Goal: Task Accomplishment & Management: Manage account settings

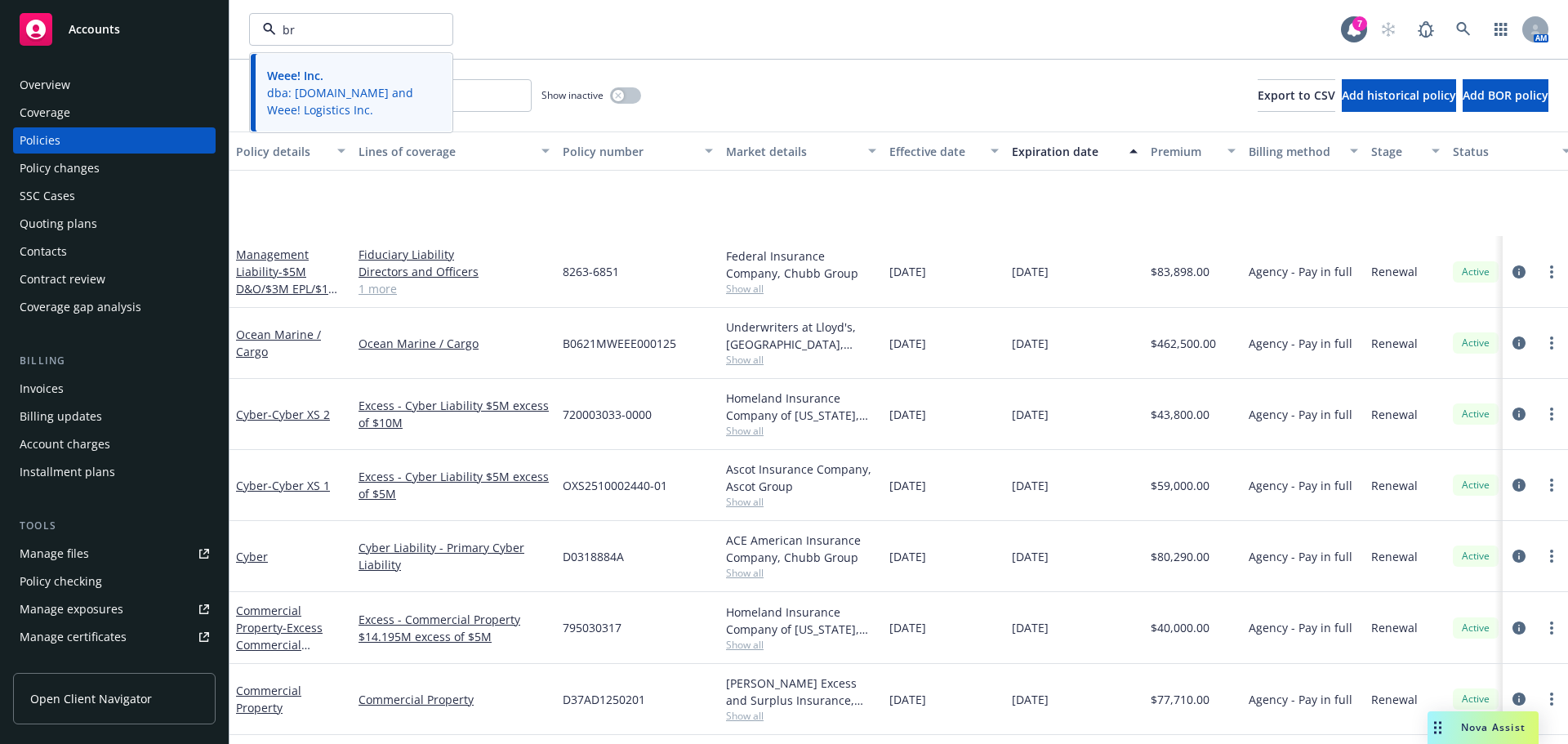
scroll to position [165, 0]
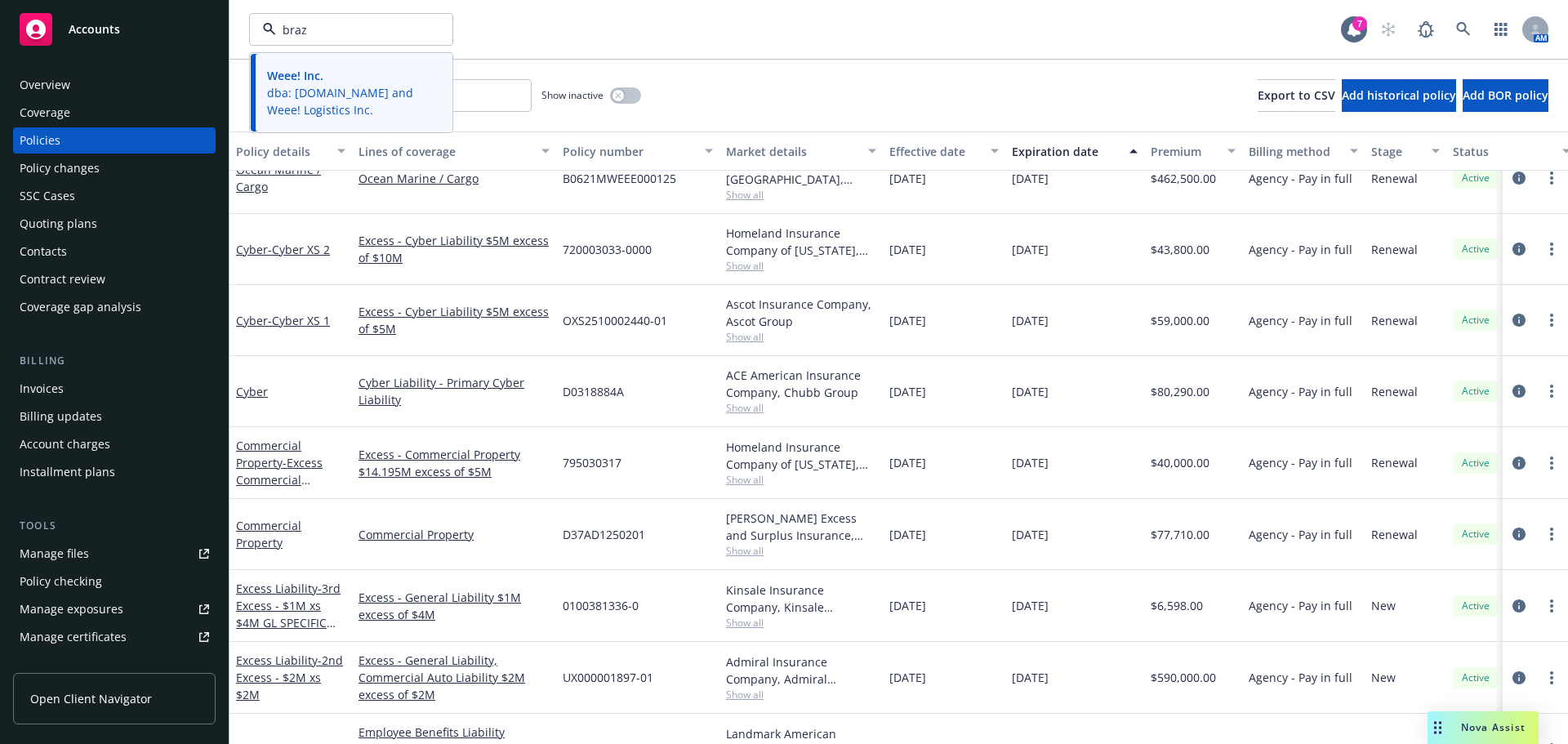
type input "braze"
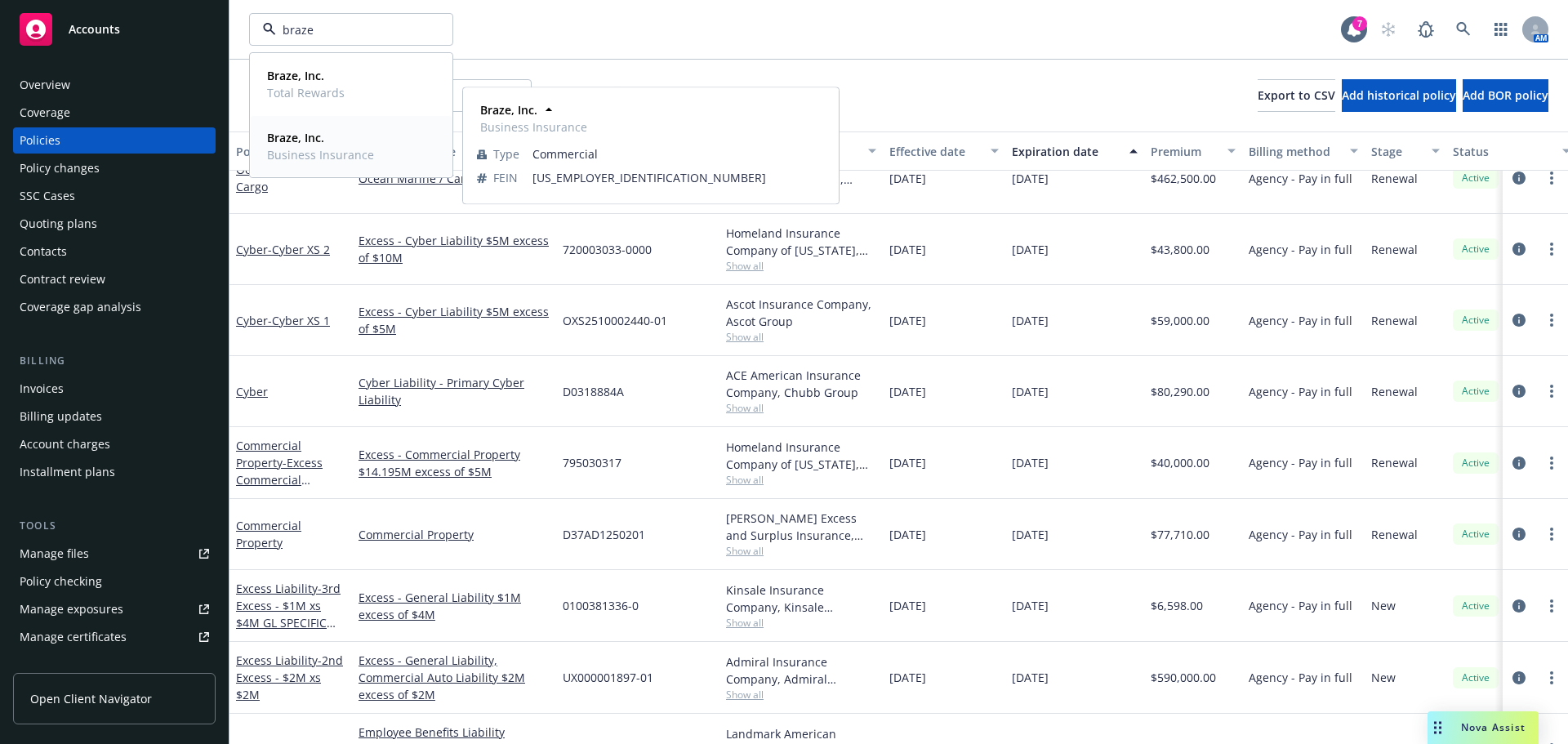
click at [318, 141] on strong "Braze, Inc." at bounding box center [296, 137] width 57 height 16
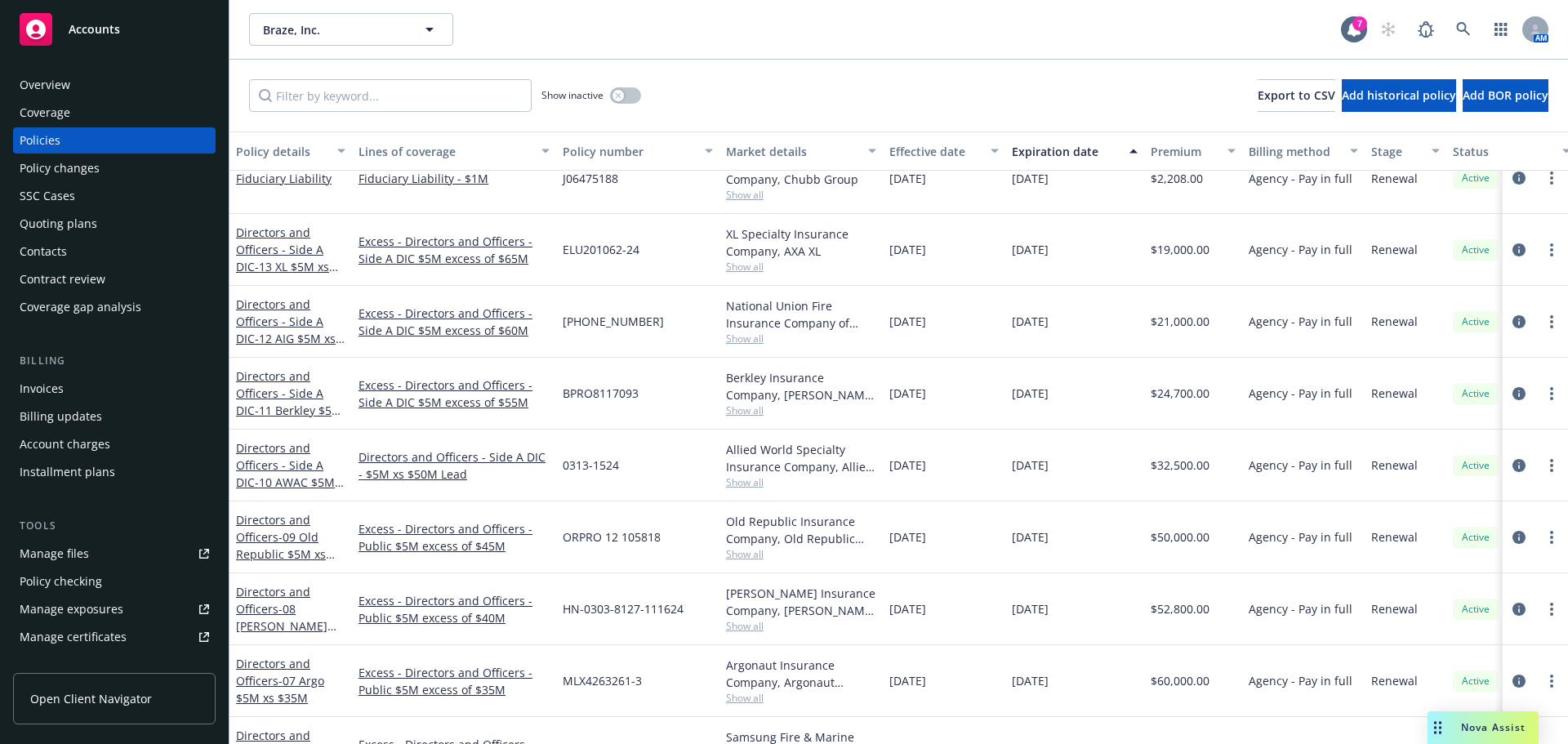
click at [81, 220] on div "Quoting plans" at bounding box center [58, 224] width 78 height 26
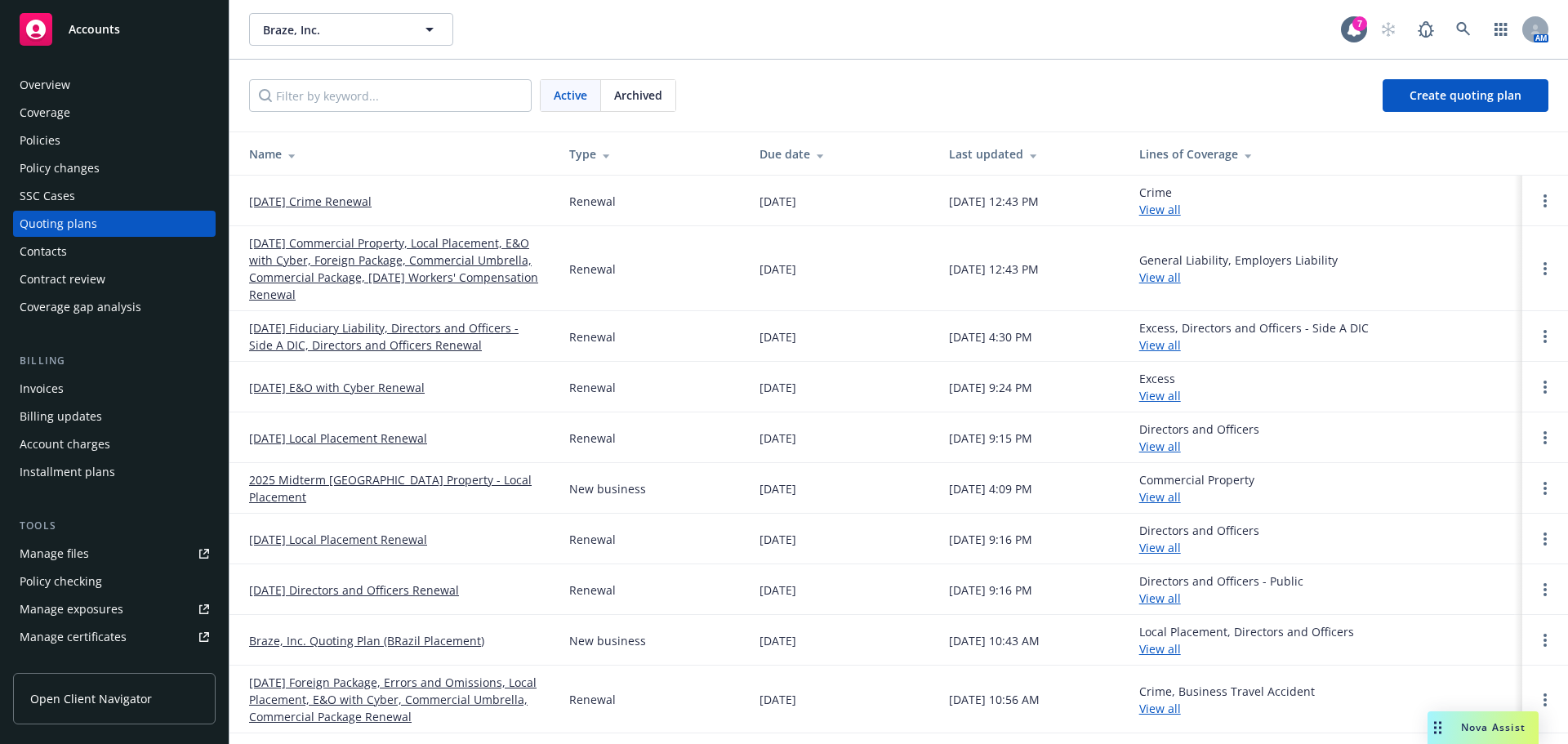
scroll to position [344, 0]
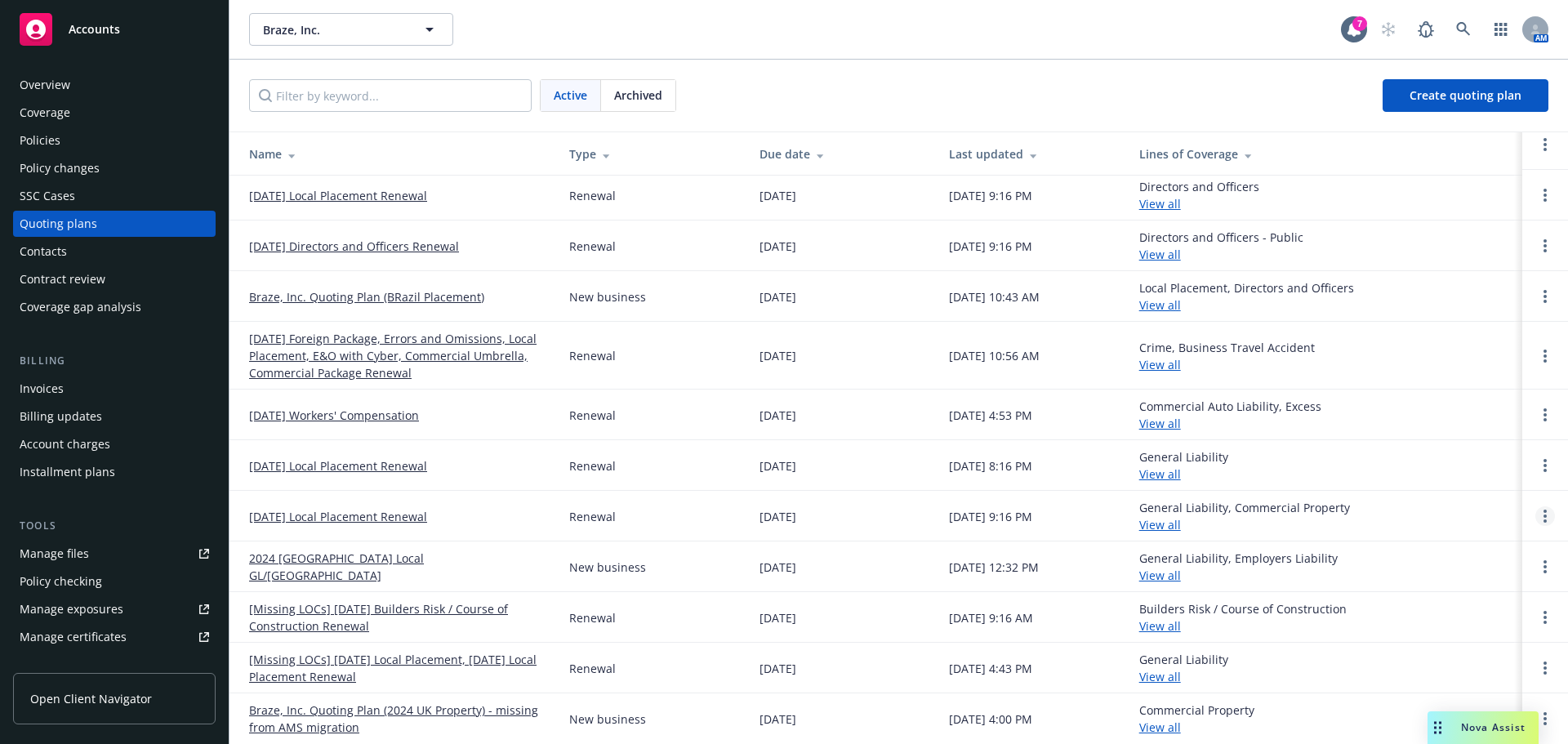
click at [1543, 518] on icon "Open options" at bounding box center [1545, 516] width 3 height 13
click at [1494, 513] on link "Archive" at bounding box center [1449, 504] width 143 height 33
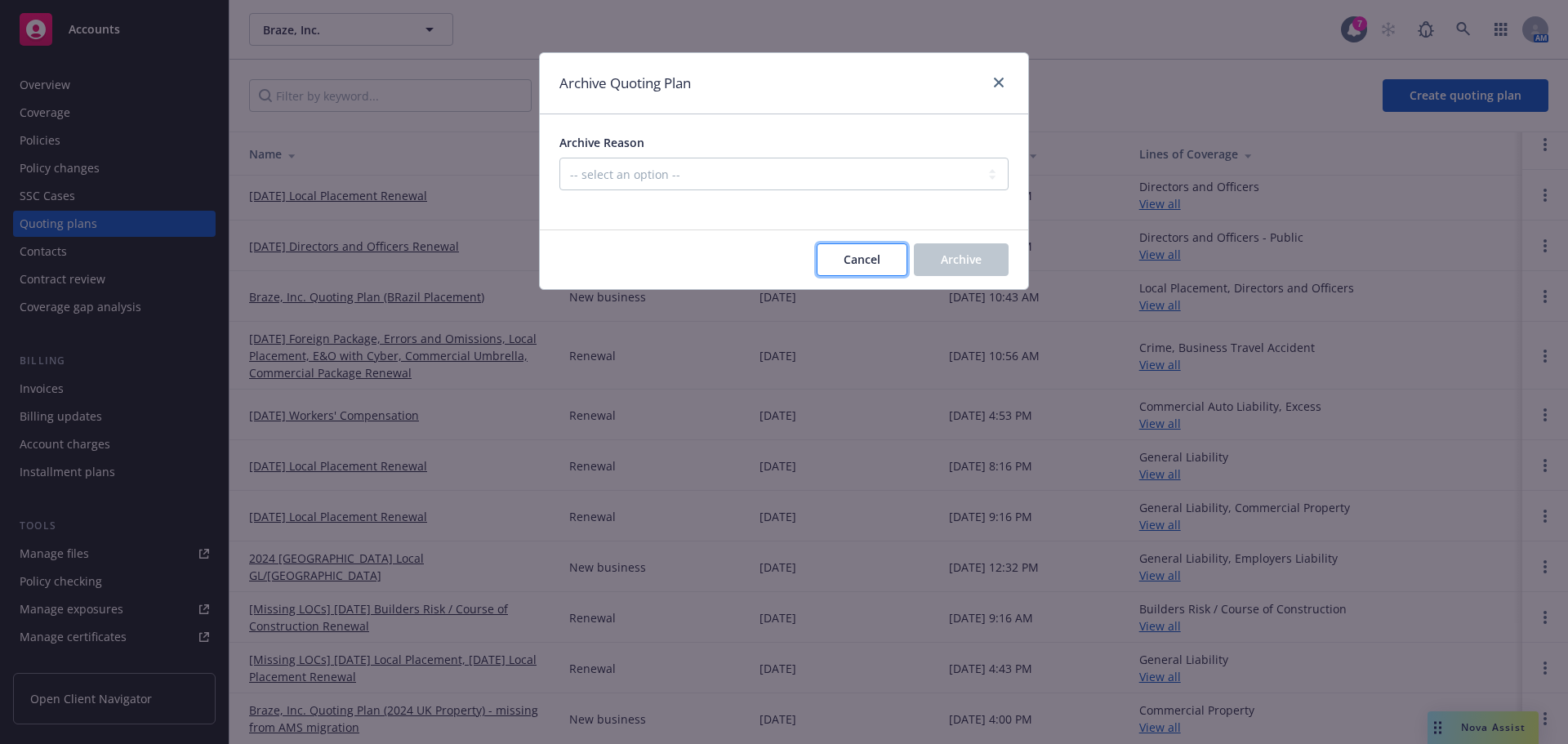
click at [854, 267] on span "Cancel" at bounding box center [862, 259] width 37 height 16
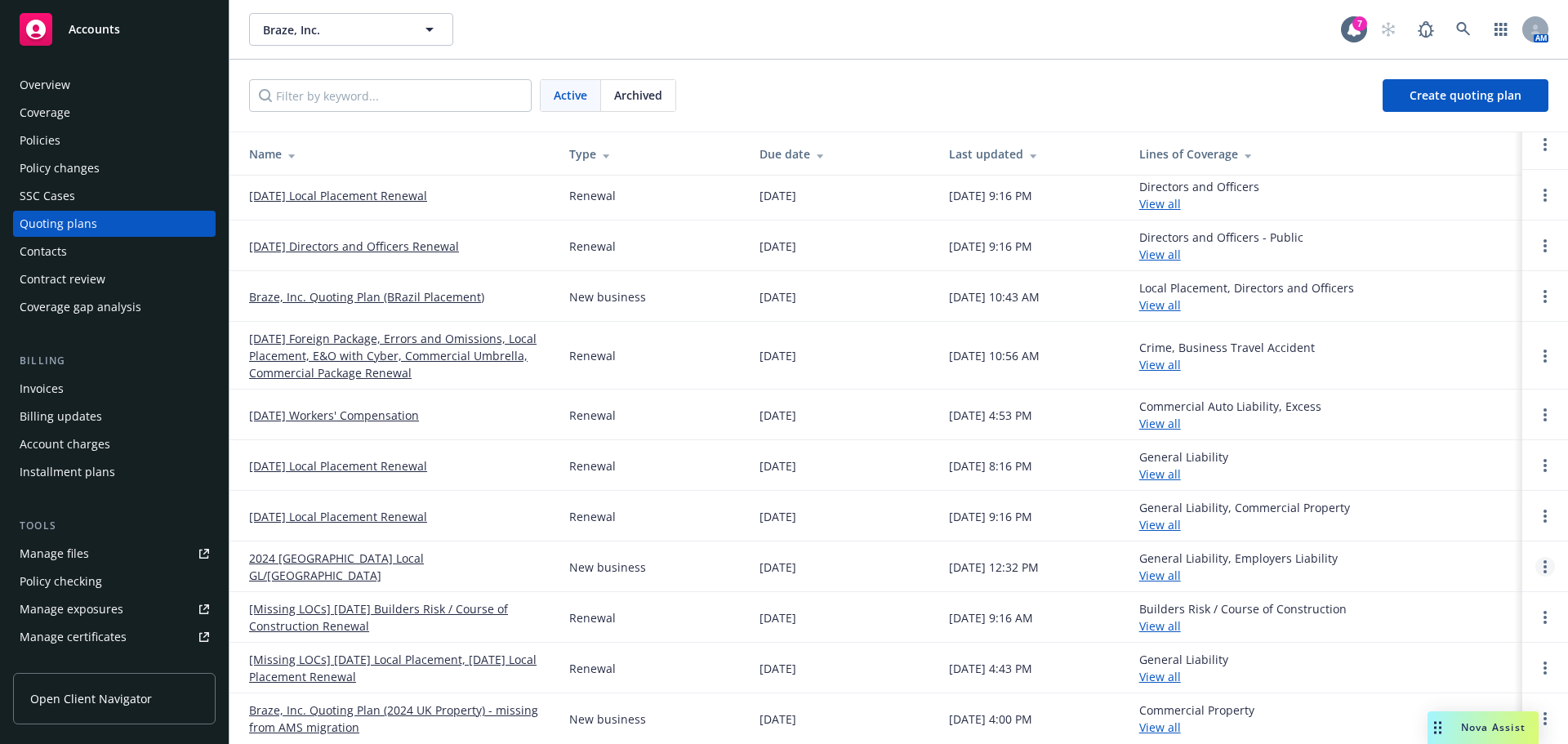
click at [1535, 566] on link "Open options" at bounding box center [1545, 567] width 20 height 20
click at [1476, 555] on link "Archive" at bounding box center [1449, 555] width 143 height 33
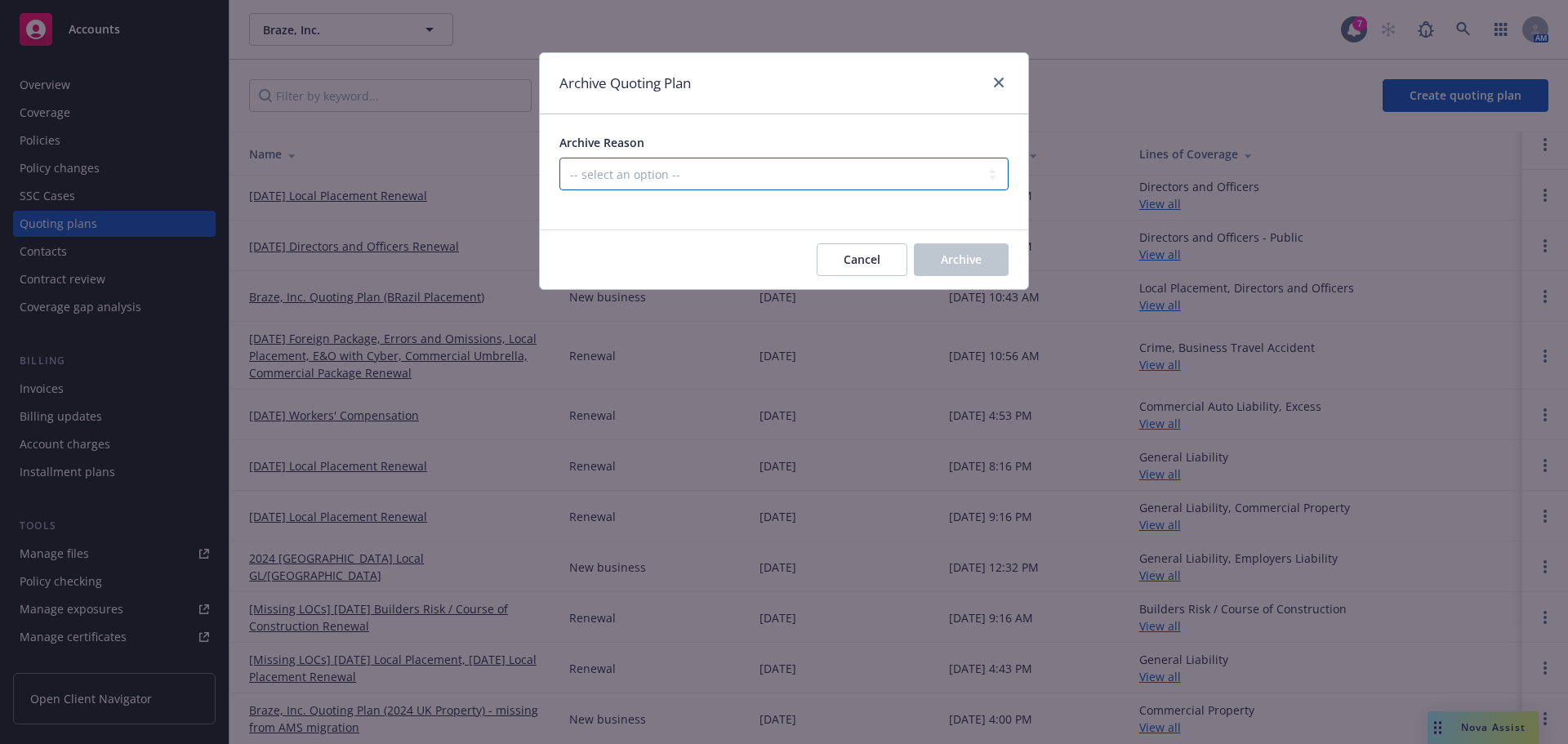
click at [733, 180] on select "-- select an option -- Created by error Duplicate New business opportunity lost…" at bounding box center [784, 174] width 449 height 33
select select "ARCHIVED_NEW_BUSINESS_COMPLETED"
click at [560, 158] on select "-- select an option -- Created by error Duplicate New business opportunity lost…" at bounding box center [784, 174] width 449 height 33
click at [954, 254] on span "Archive" at bounding box center [962, 259] width 41 height 16
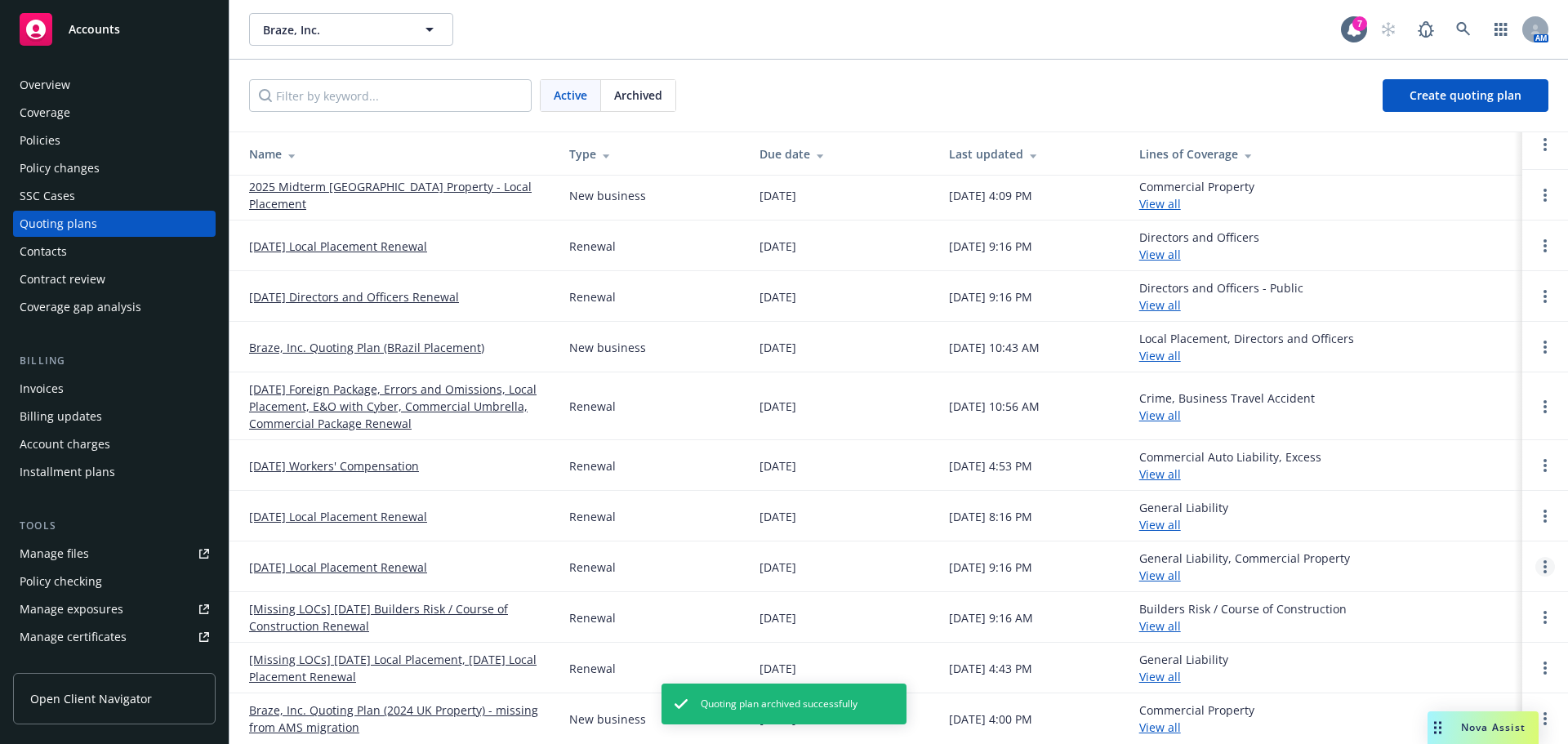
click at [1535, 561] on link "Open options" at bounding box center [1545, 567] width 20 height 20
click at [1475, 549] on link "Archive" at bounding box center [1449, 555] width 143 height 33
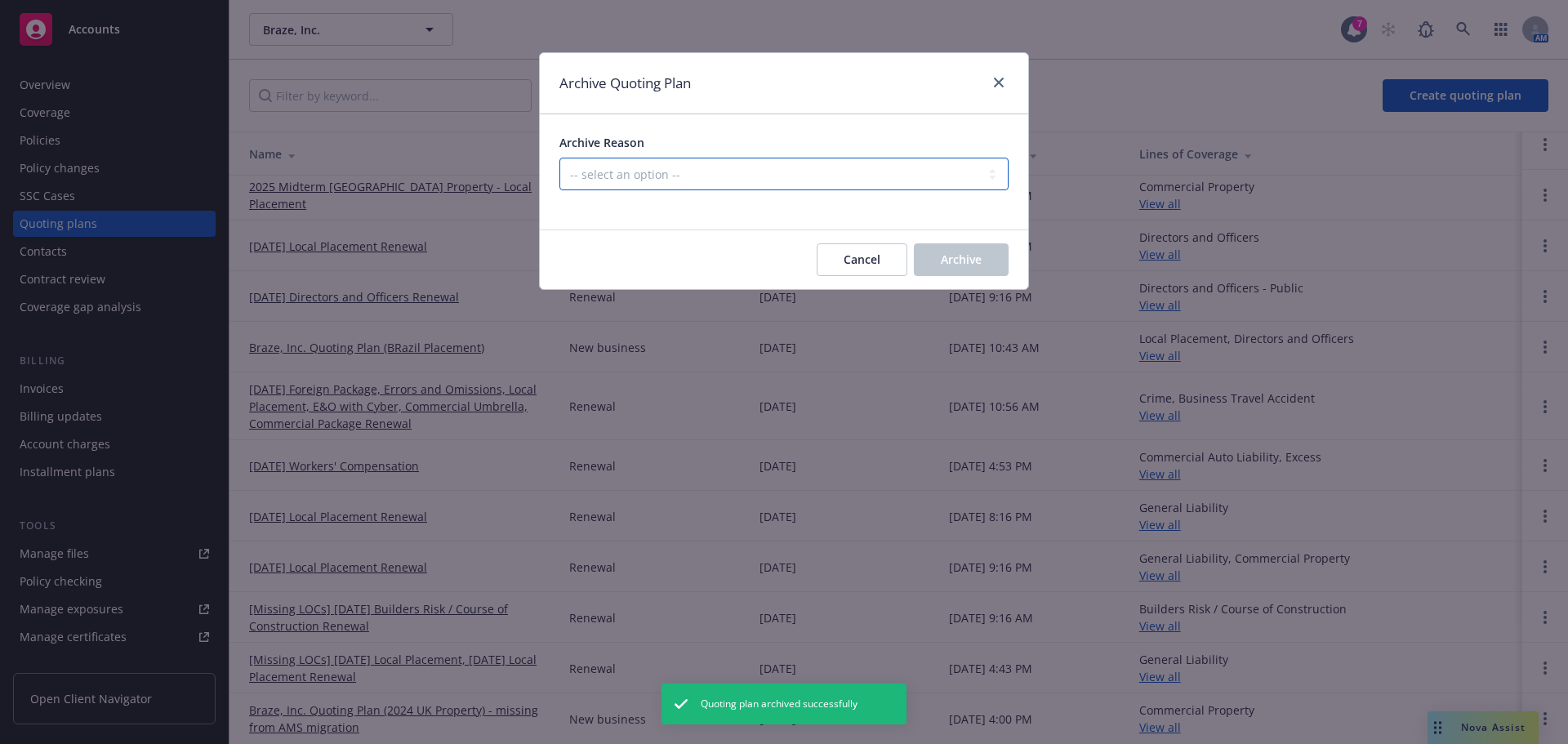
drag, startPoint x: 849, startPoint y: 188, endPoint x: 839, endPoint y: 188, distance: 10.0
click at [847, 185] on select "-- select an option -- All policies in this renewal plan are auto-renewed Creat…" at bounding box center [784, 174] width 449 height 33
select select "ARCHIVED_RENEWAL_COMPLETED"
click at [560, 158] on select "-- select an option -- All policies in this renewal plan are auto-renewed Creat…" at bounding box center [784, 174] width 449 height 33
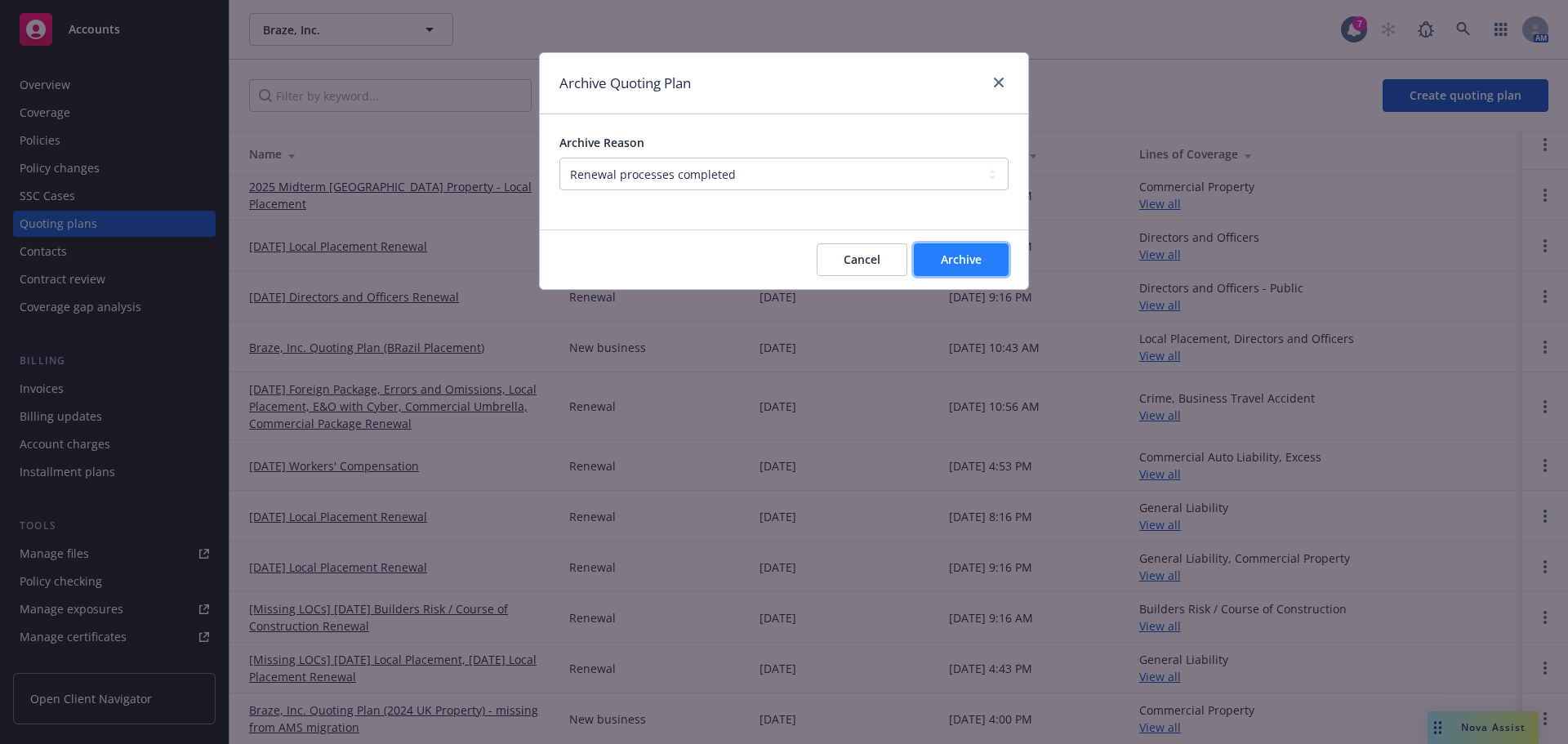
click at [973, 261] on span "Archive" at bounding box center [962, 259] width 41 height 16
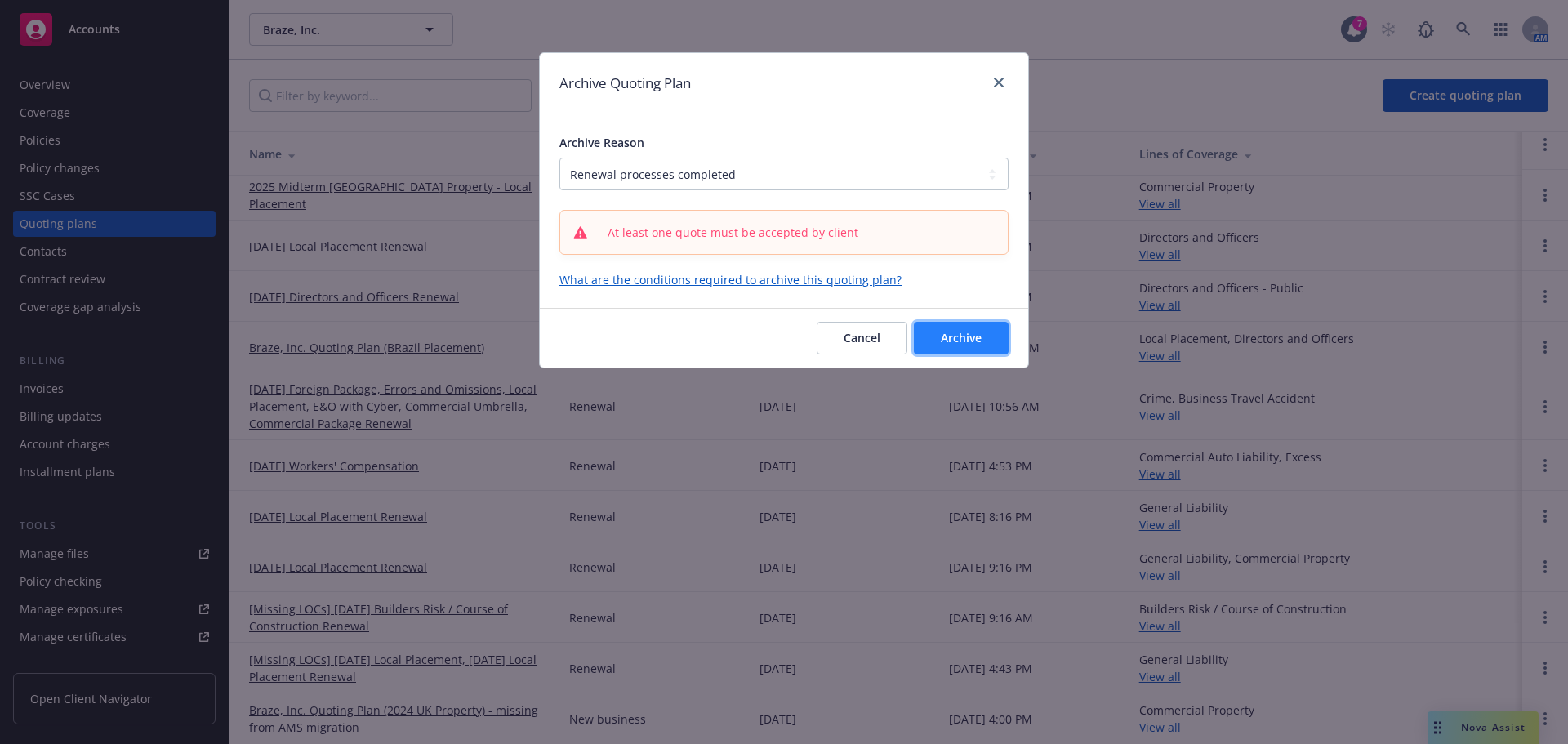
click at [951, 340] on span "Archive" at bounding box center [962, 337] width 41 height 16
click at [851, 333] on span "Cancel" at bounding box center [862, 337] width 37 height 16
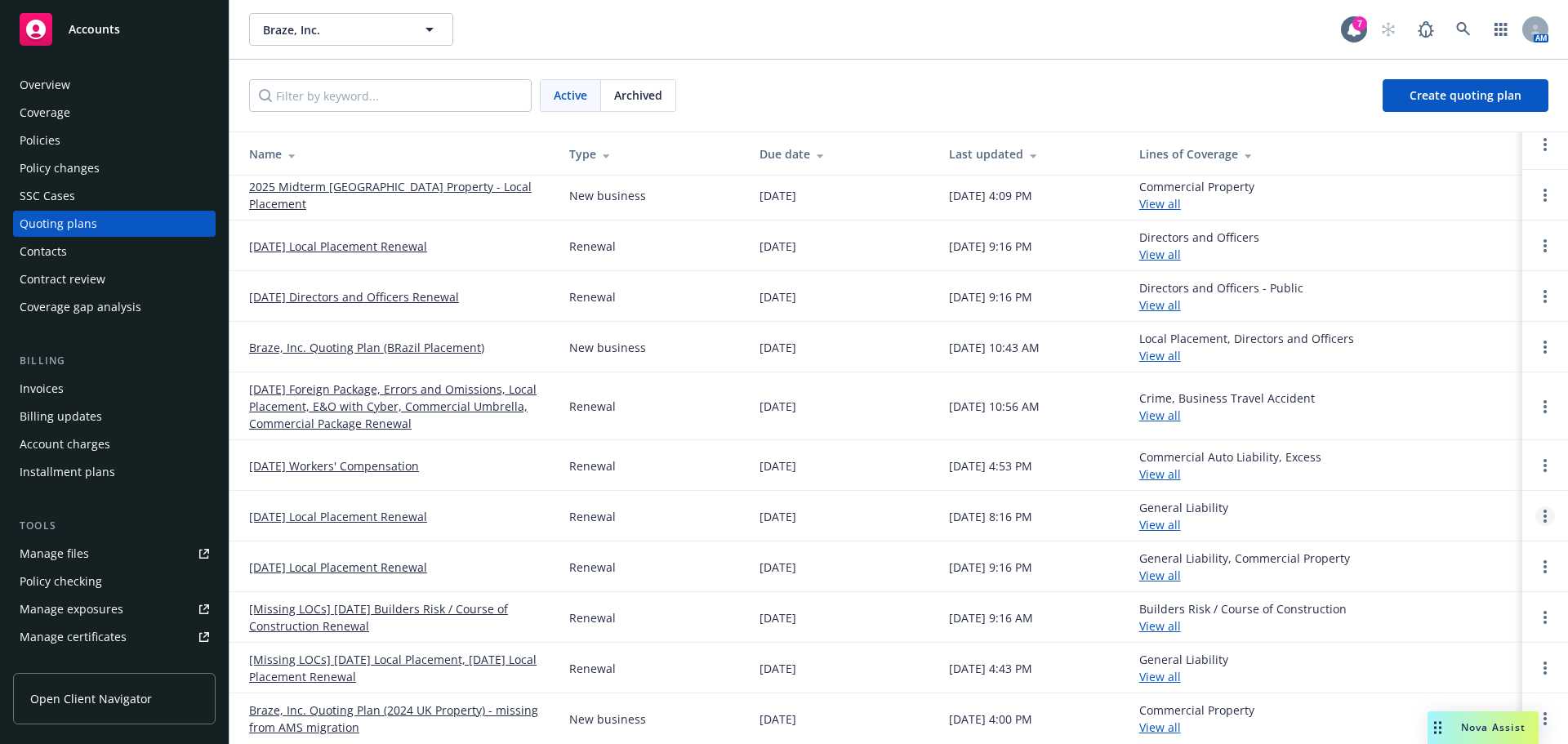
click at [1535, 515] on link "Open options" at bounding box center [1545, 516] width 20 height 20
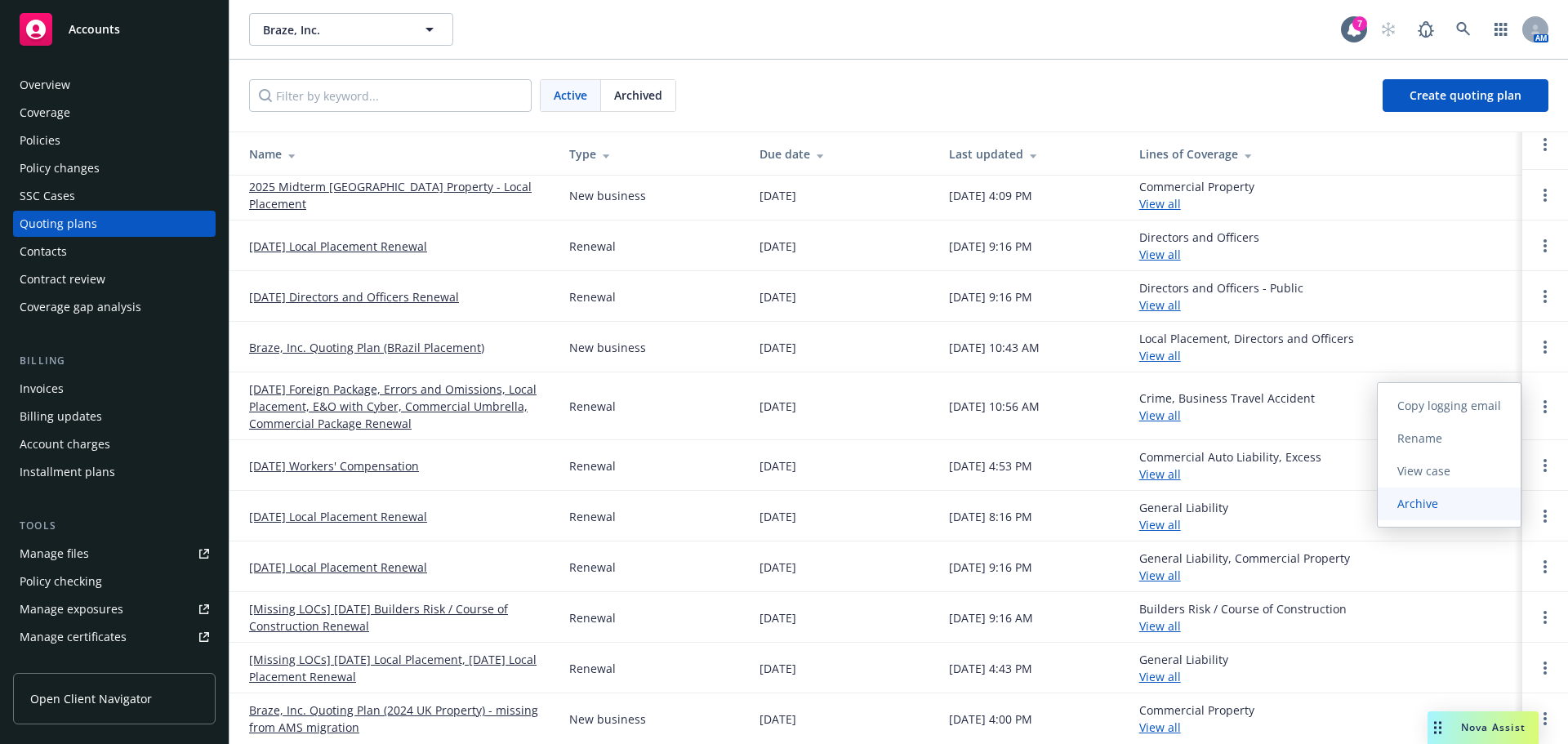
click at [1476, 499] on link "Archive" at bounding box center [1449, 504] width 143 height 33
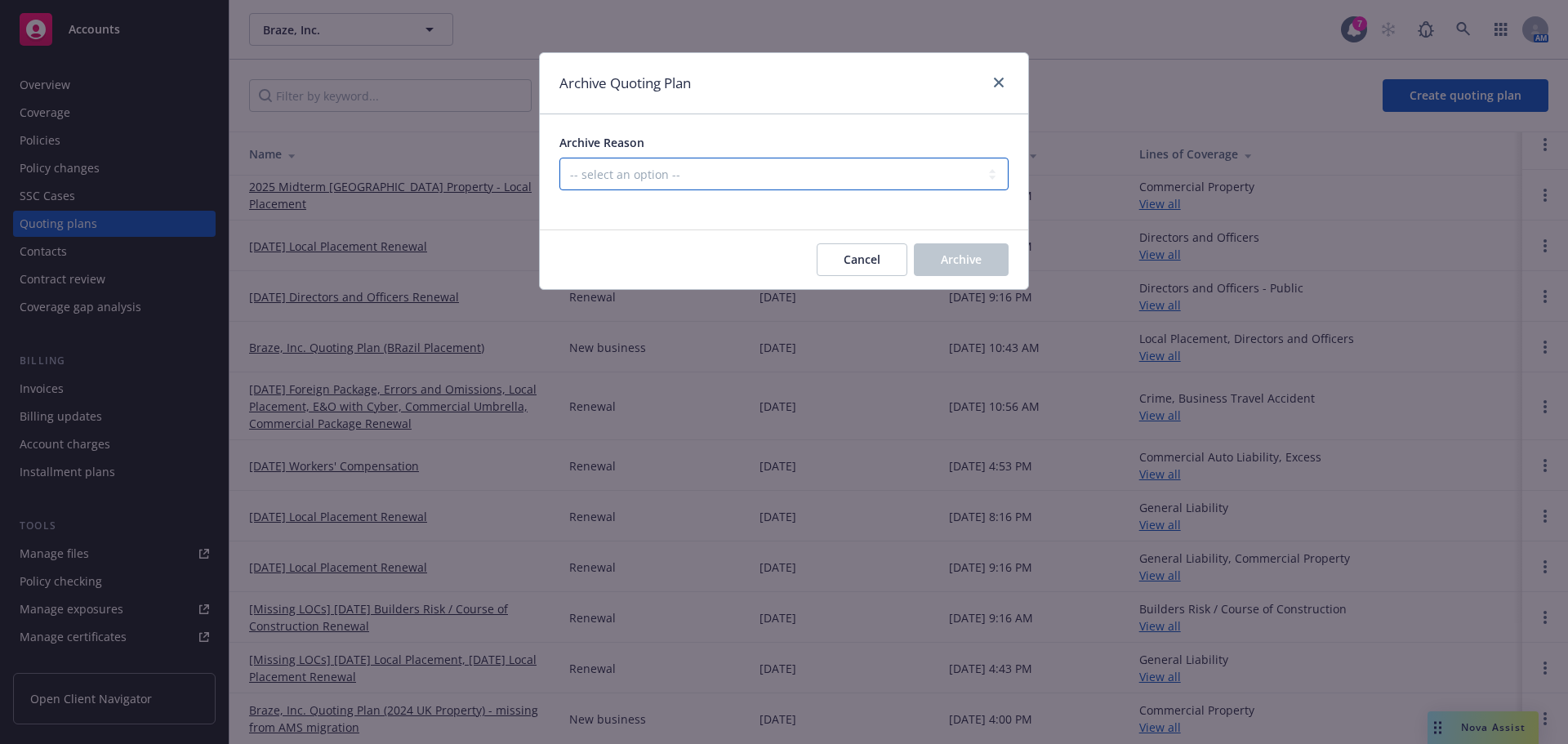
click at [773, 182] on select "-- select an option -- All policies in this renewal plan are auto-renewed Creat…" at bounding box center [784, 174] width 449 height 33
click at [560, 158] on select "-- select an option -- All policies in this renewal plan are auto-renewed Creat…" at bounding box center [784, 174] width 449 height 33
click at [962, 256] on span "Archive" at bounding box center [962, 259] width 41 height 16
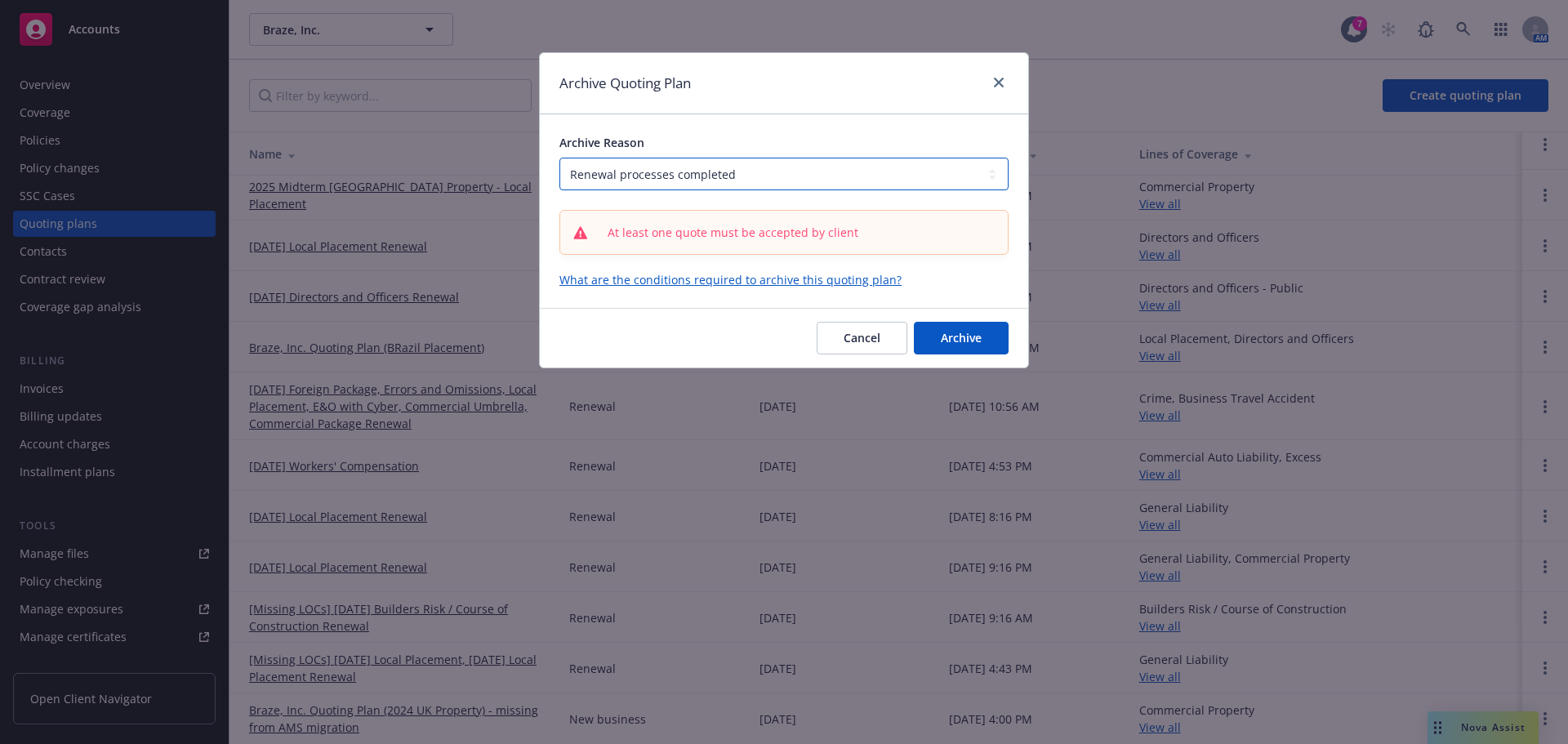
click at [967, 167] on select "-- select an option -- All policies in this renewal plan are auto-renewed Creat…" at bounding box center [784, 174] width 449 height 33
select select "ARCHIVED_RENEWAL_POLICY_AUTO_RENEWED"
click at [560, 158] on select "-- select an option -- All policies in this renewal plan are auto-renewed Creat…" at bounding box center [784, 174] width 449 height 33
click at [949, 332] on span "Archive" at bounding box center [962, 337] width 41 height 16
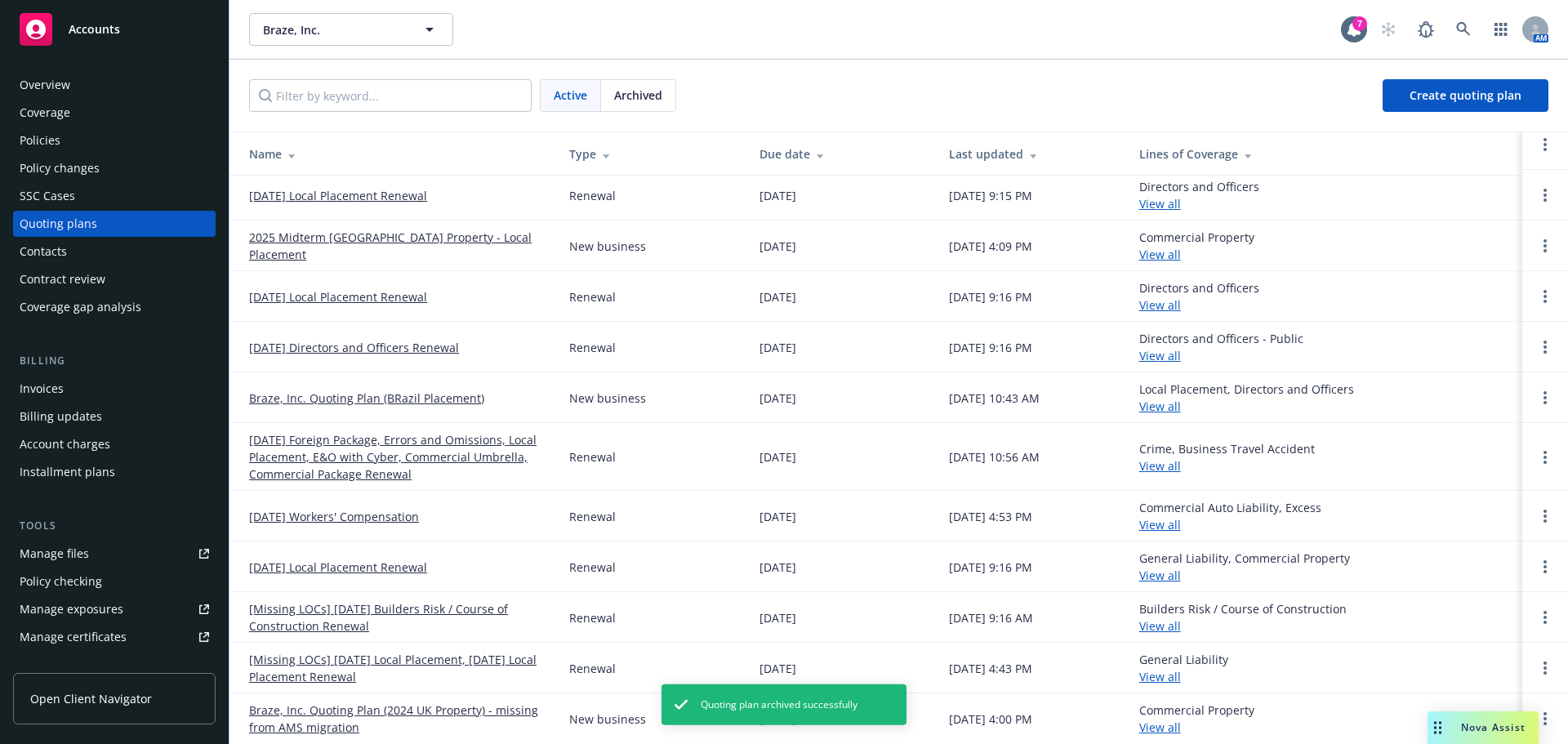
scroll to position [243, 0]
click at [1535, 567] on link "Open options" at bounding box center [1545, 567] width 20 height 20
drag, startPoint x: 1486, startPoint y: 546, endPoint x: 1471, endPoint y: 542, distance: 15.5
click at [1485, 546] on link "Archive" at bounding box center [1449, 555] width 143 height 33
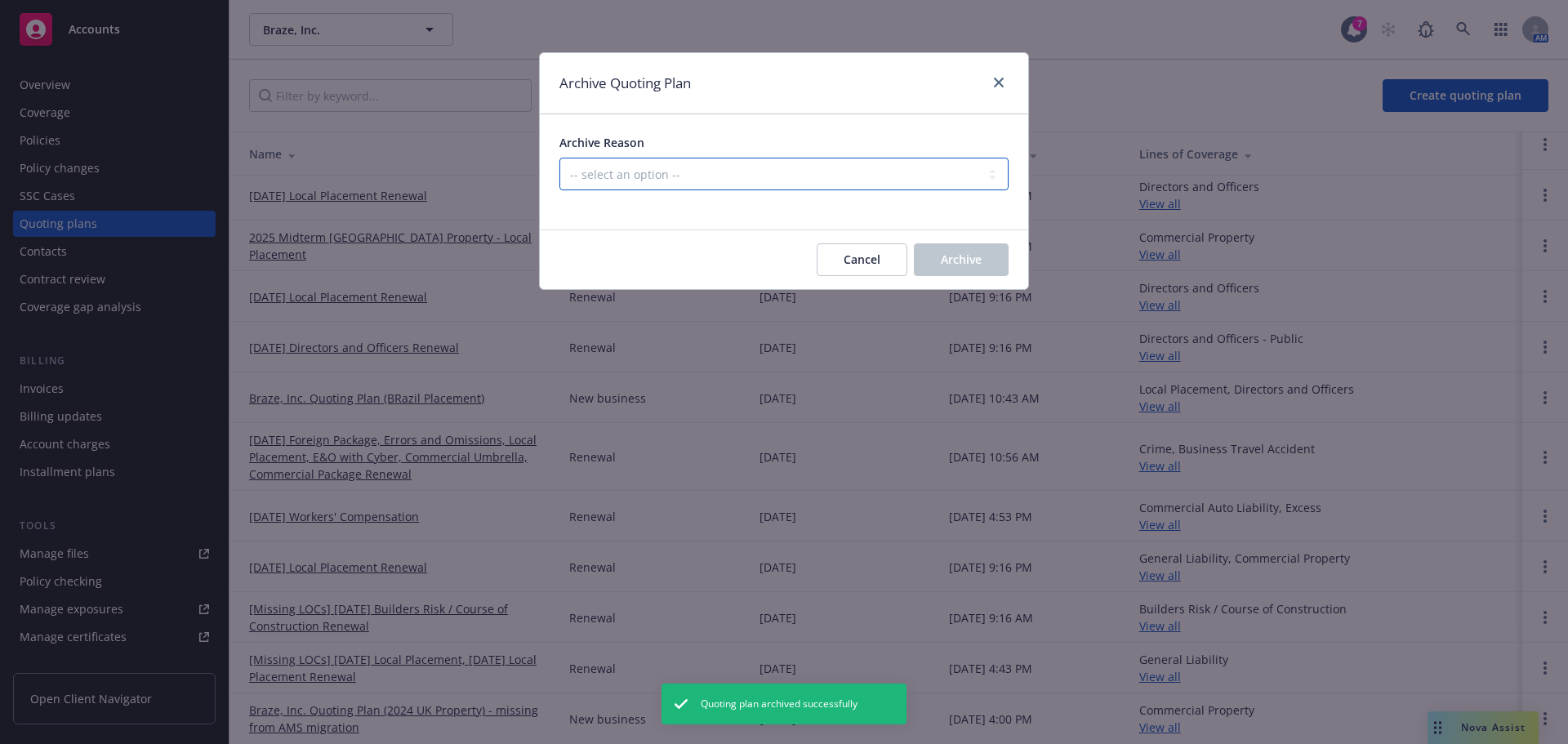
click at [868, 177] on select "-- select an option -- All policies in this renewal plan are auto-renewed Creat…" at bounding box center [784, 174] width 449 height 33
select select "ARCHIVED_RENEWAL_POLICY_AUTO_RENEWED"
click at [560, 158] on select "-- select an option -- All policies in this renewal plan are auto-renewed Creat…" at bounding box center [784, 174] width 449 height 33
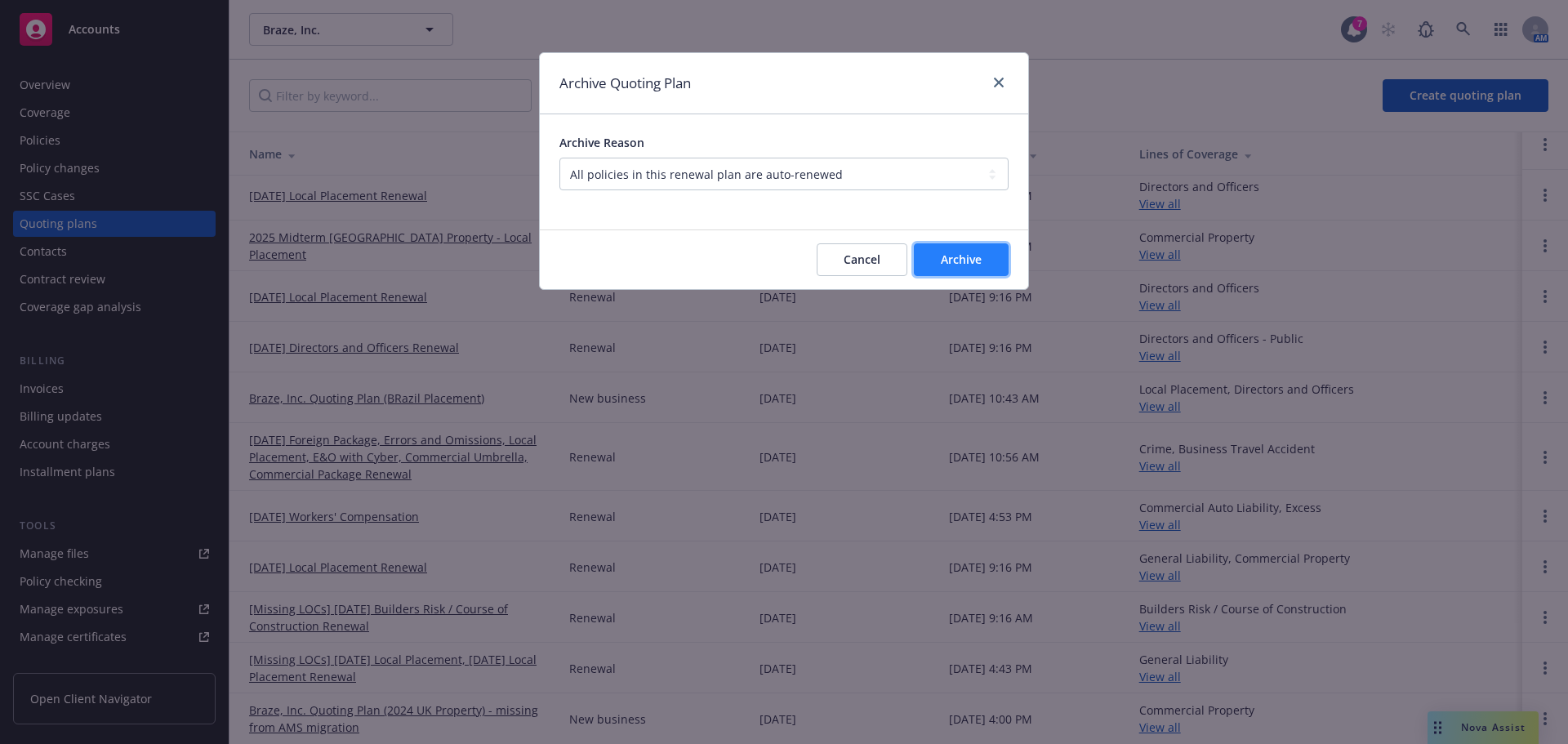
click at [973, 267] on span "Archive" at bounding box center [962, 259] width 41 height 16
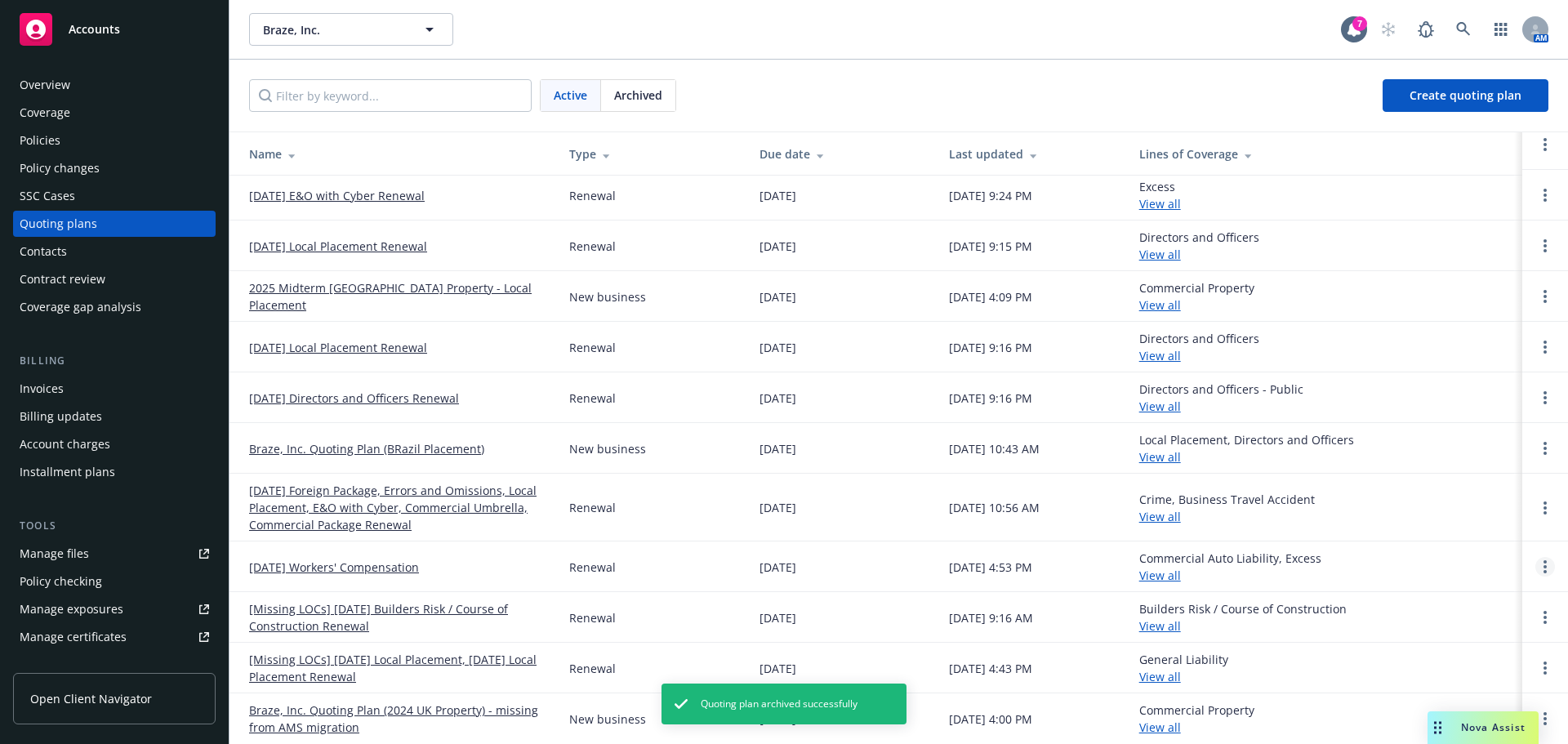
click at [1535, 563] on link "Open options" at bounding box center [1545, 567] width 20 height 20
click at [1481, 548] on link "Archive" at bounding box center [1449, 555] width 143 height 33
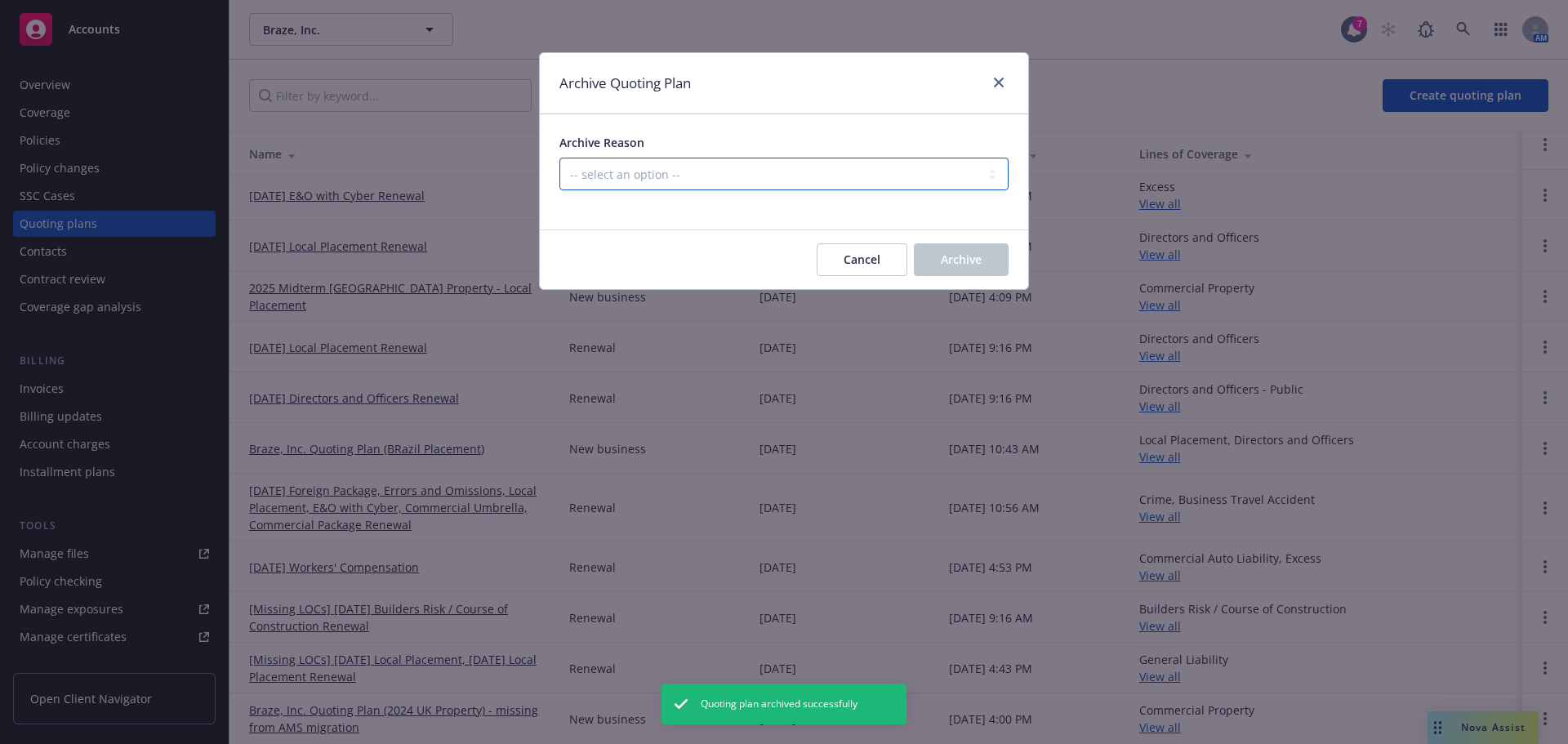
click at [824, 179] on select "-- select an option -- All policies in this renewal plan are auto-renewed Creat…" at bounding box center [784, 174] width 449 height 33
click at [560, 158] on select "-- select an option -- All policies in this renewal plan are auto-renewed Creat…" at bounding box center [784, 174] width 449 height 33
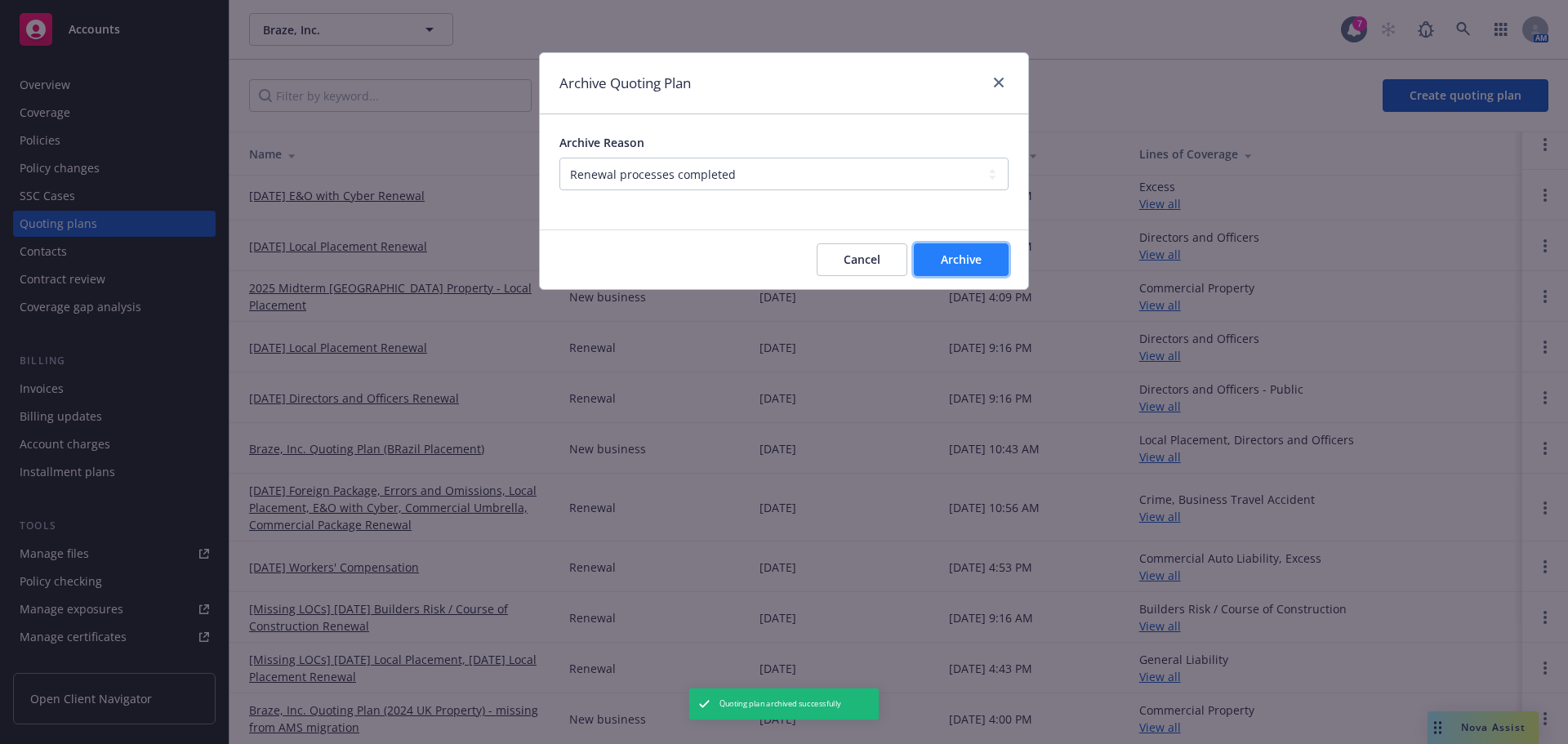
click at [967, 261] on span "Archive" at bounding box center [962, 259] width 41 height 16
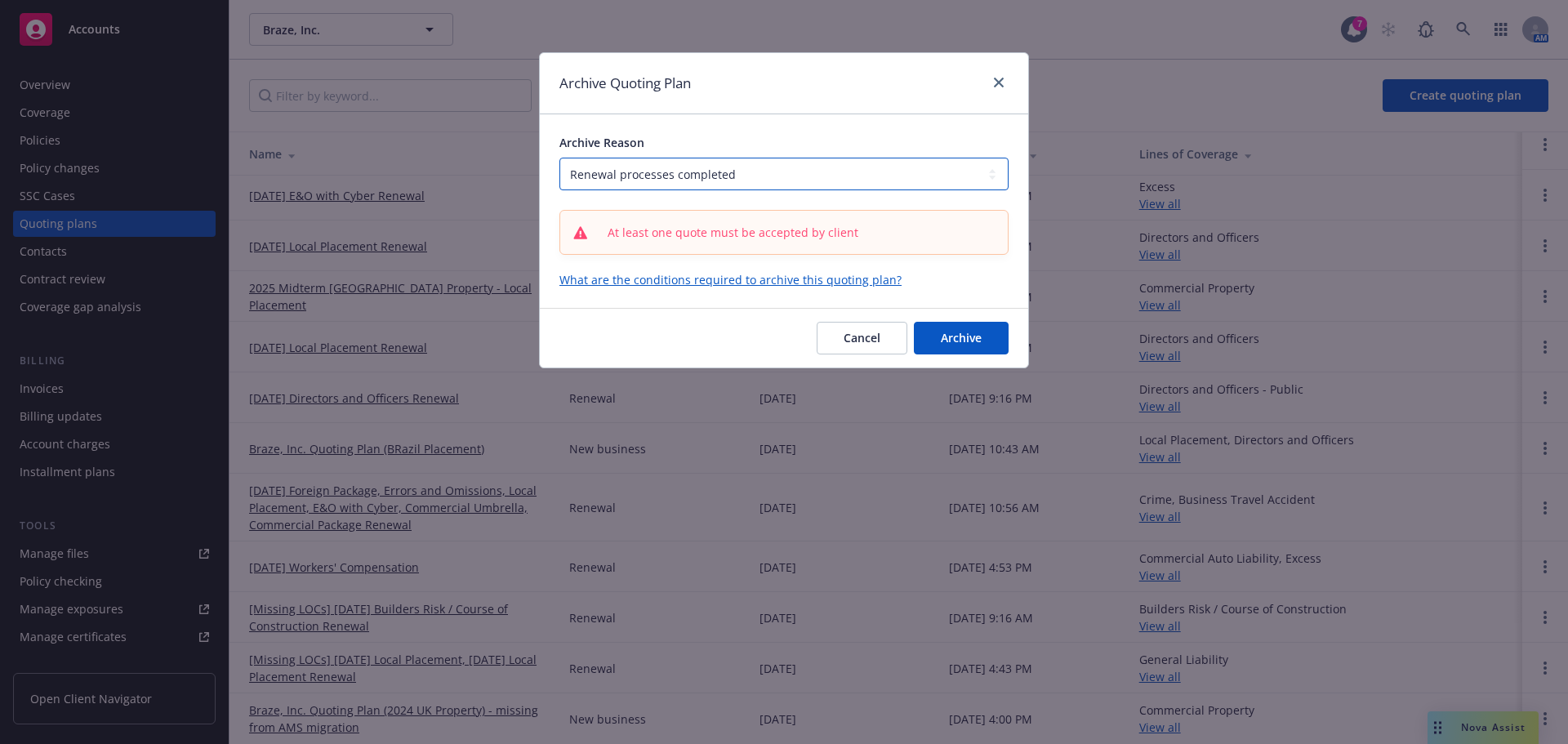
click at [909, 164] on select "-- select an option -- All policies in this renewal plan are auto-renewed Creat…" at bounding box center [784, 174] width 449 height 33
click at [560, 158] on select "-- select an option -- All policies in this renewal plan are auto-renewed Creat…" at bounding box center [784, 174] width 449 height 33
click at [887, 174] on select "-- select an option -- All policies in this renewal plan are auto-renewed Creat…" at bounding box center [784, 174] width 449 height 33
select select "ARCHIVED_RENEWAL_COMPLETED"
click at [560, 158] on select "-- select an option -- All policies in this renewal plan are auto-renewed Creat…" at bounding box center [784, 174] width 449 height 33
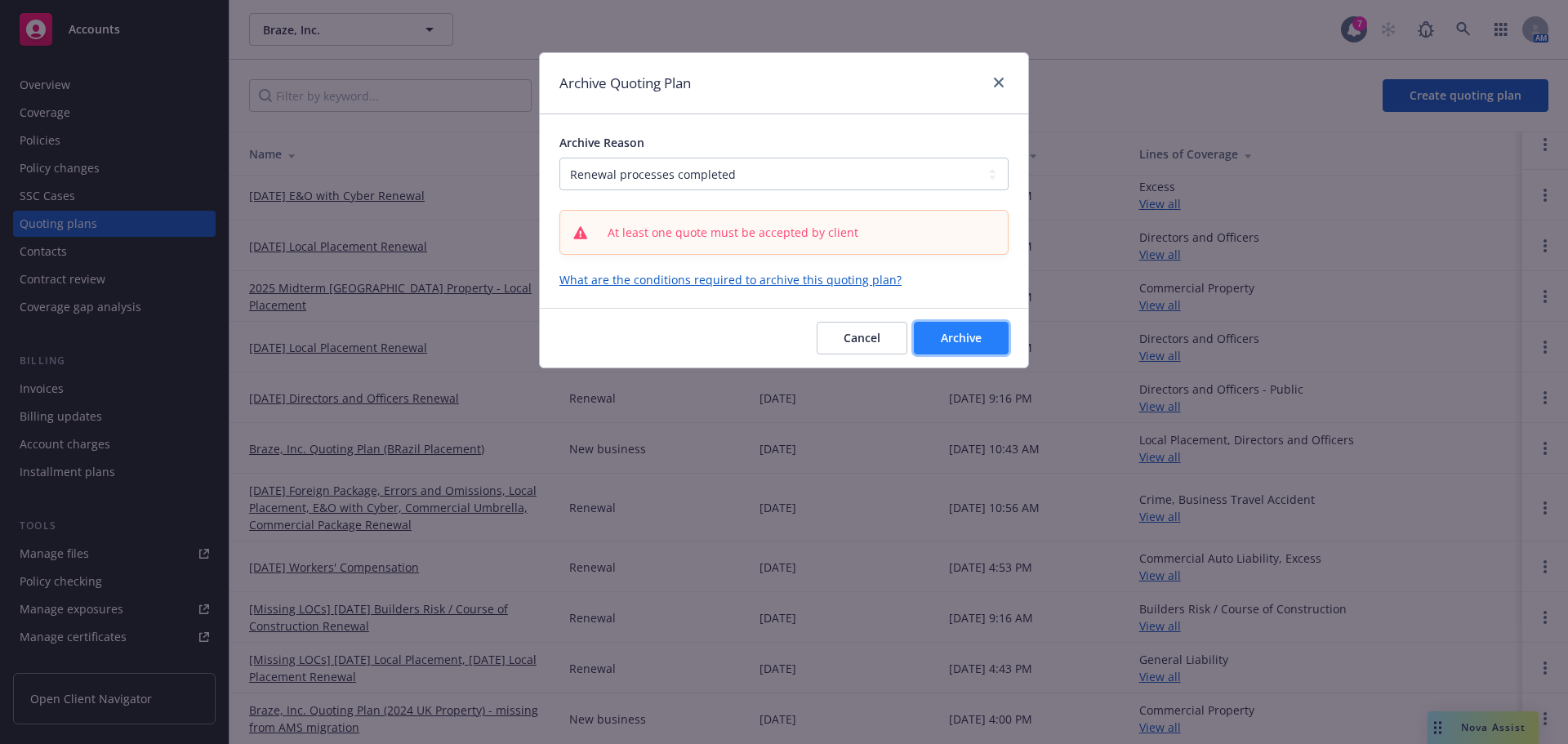
click at [941, 336] on span "Archive" at bounding box center [962, 337] width 41 height 16
click at [753, 278] on link "What are the conditions required to archive this quoting plan?" at bounding box center [784, 279] width 449 height 17
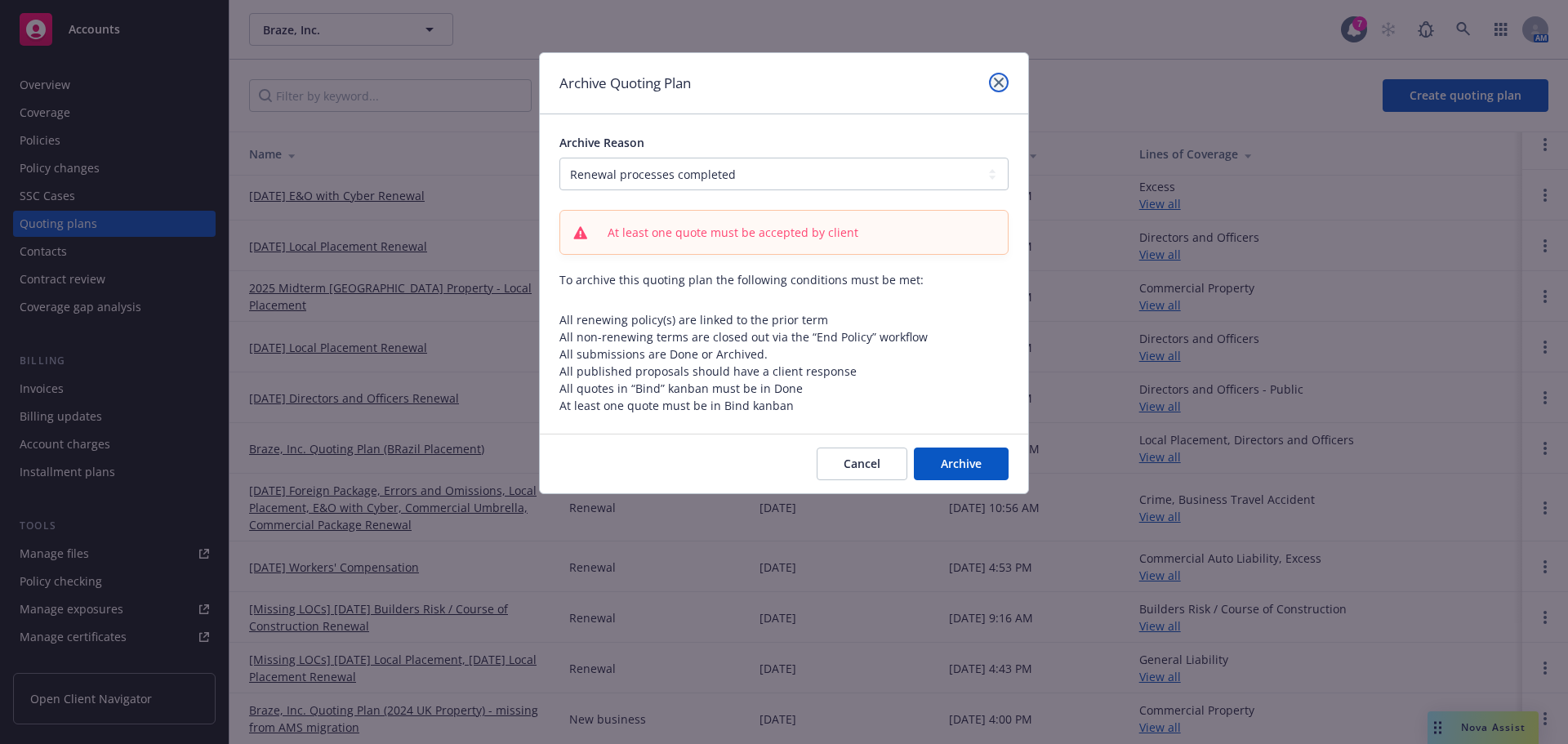
click at [1003, 82] on icon "close" at bounding box center [998, 82] width 10 height 10
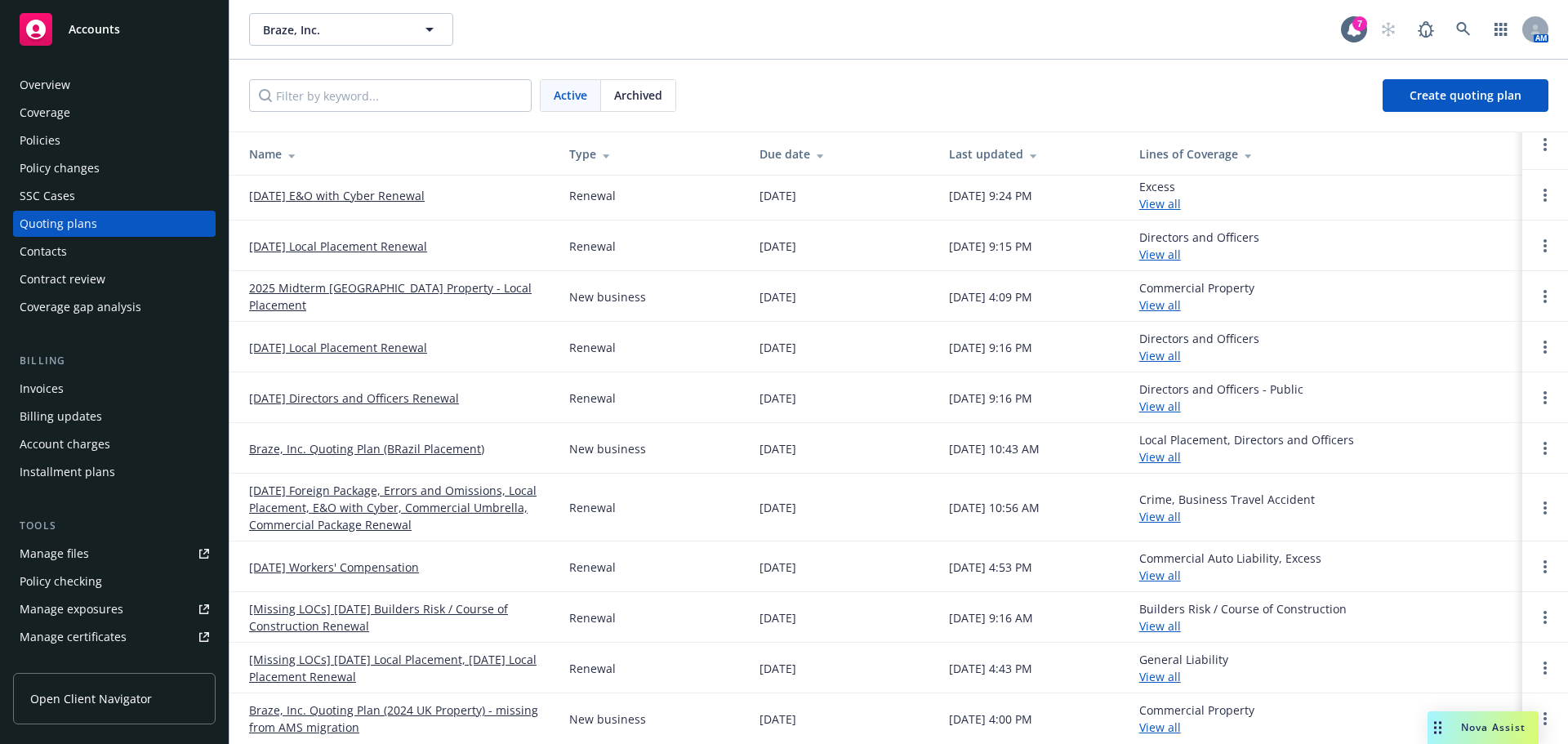
click at [409, 564] on link "[DATE] Workers' Compensation" at bounding box center [334, 567] width 170 height 17
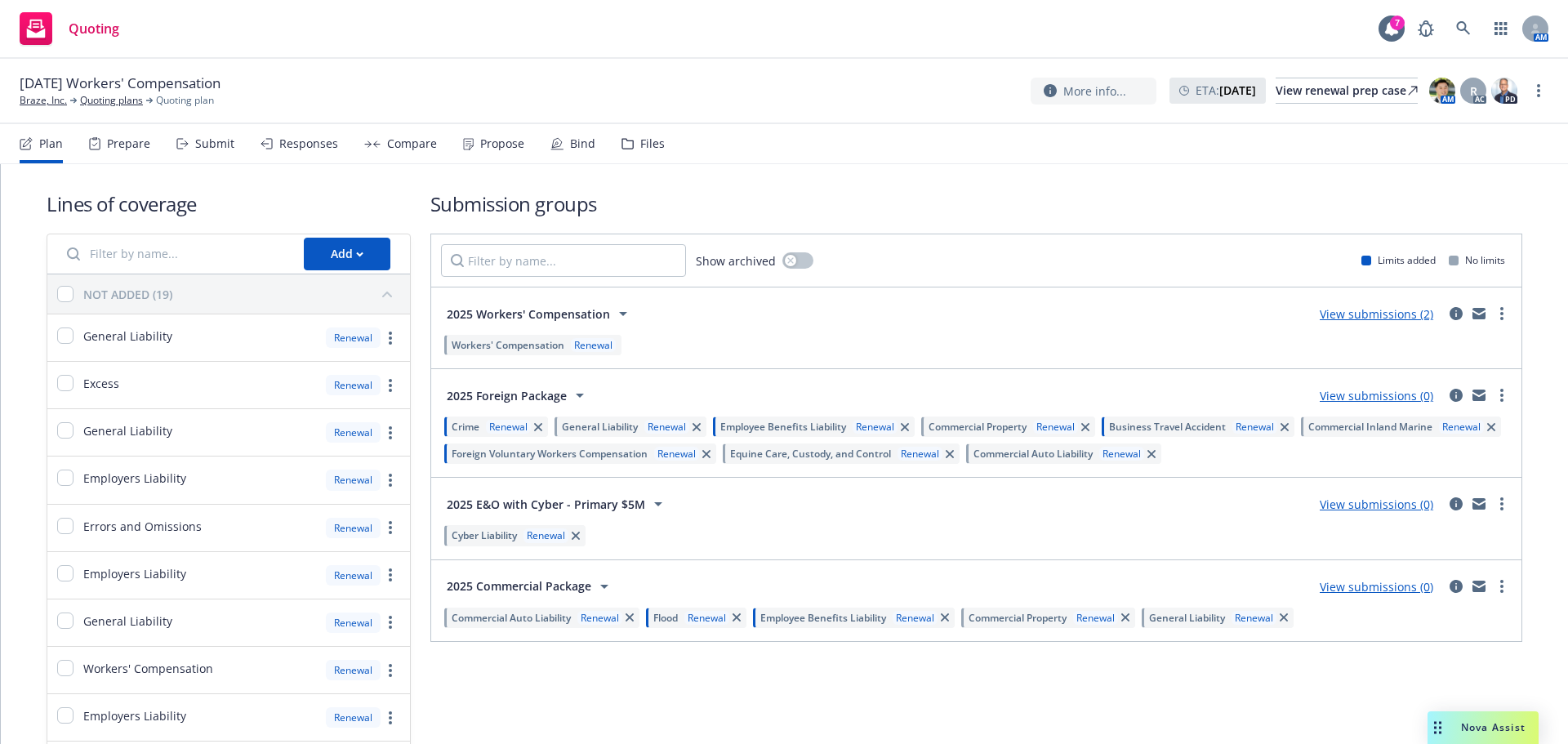
click at [554, 145] on icon at bounding box center [557, 144] width 13 height 13
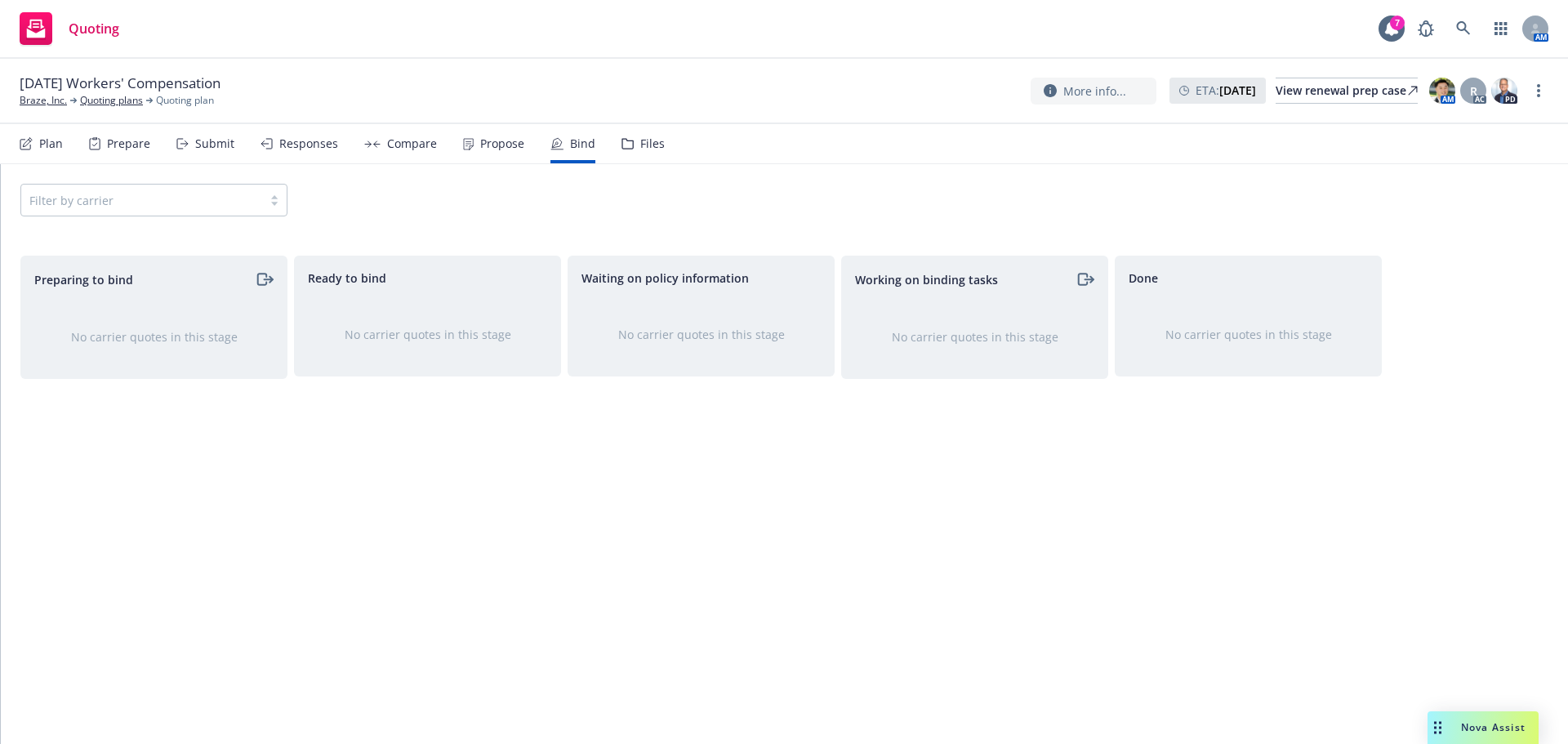
click at [337, 144] on div "Plan Prepare Submit Responses Compare Propose Bind Files" at bounding box center [342, 144] width 646 height 39
click at [324, 144] on div "Responses" at bounding box center [309, 144] width 59 height 13
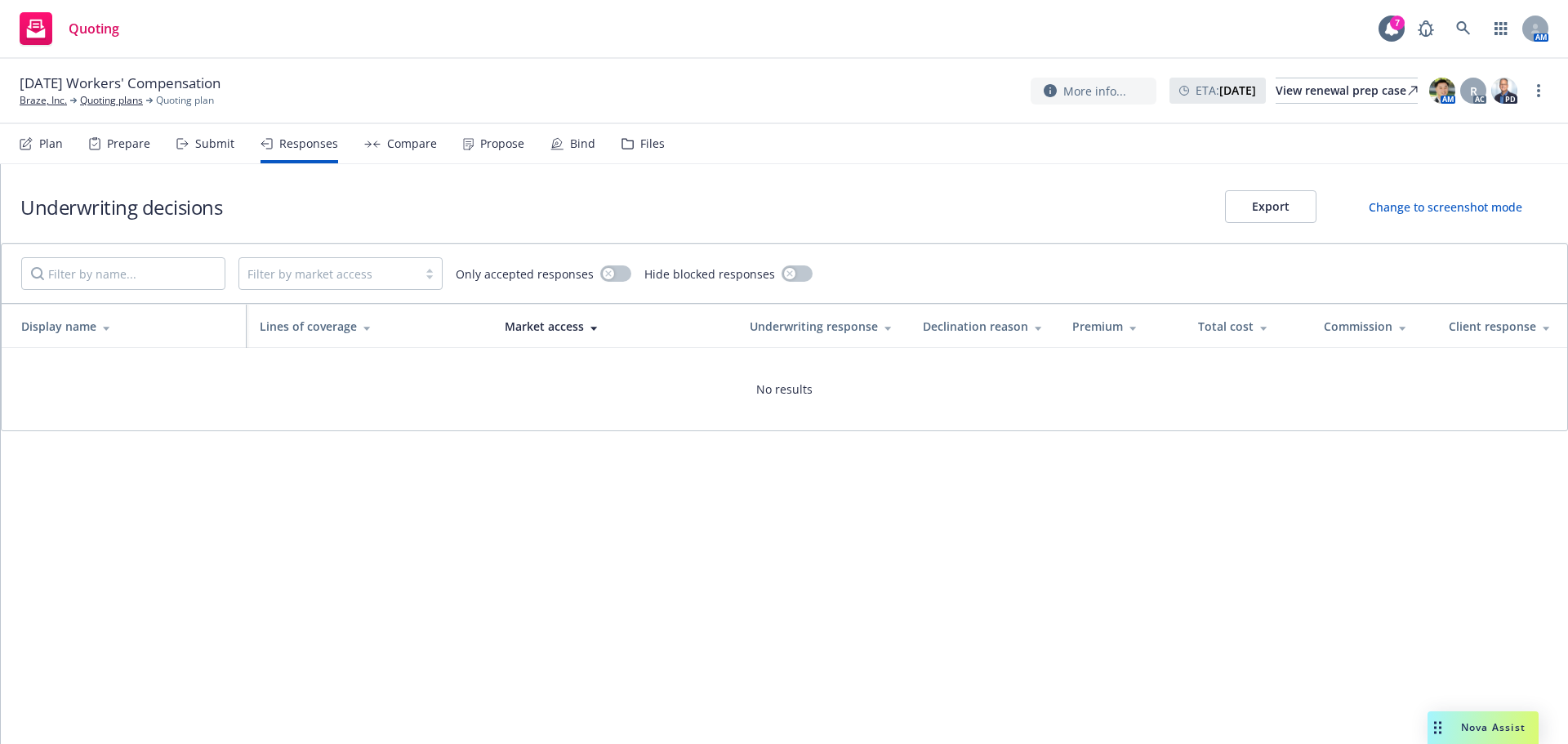
click at [412, 149] on div "Compare" at bounding box center [412, 144] width 50 height 13
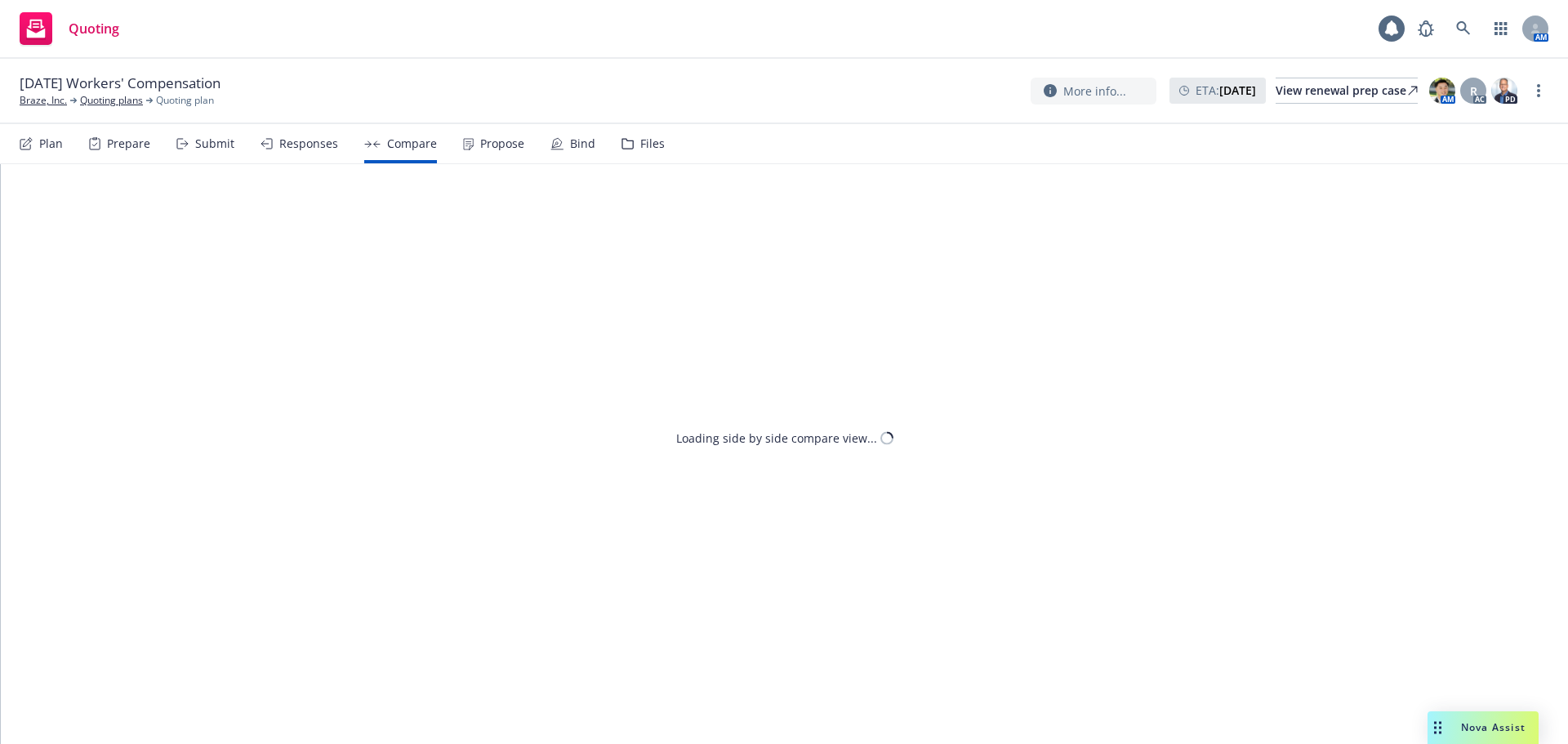
click at [59, 147] on div "Plan" at bounding box center [51, 144] width 24 height 13
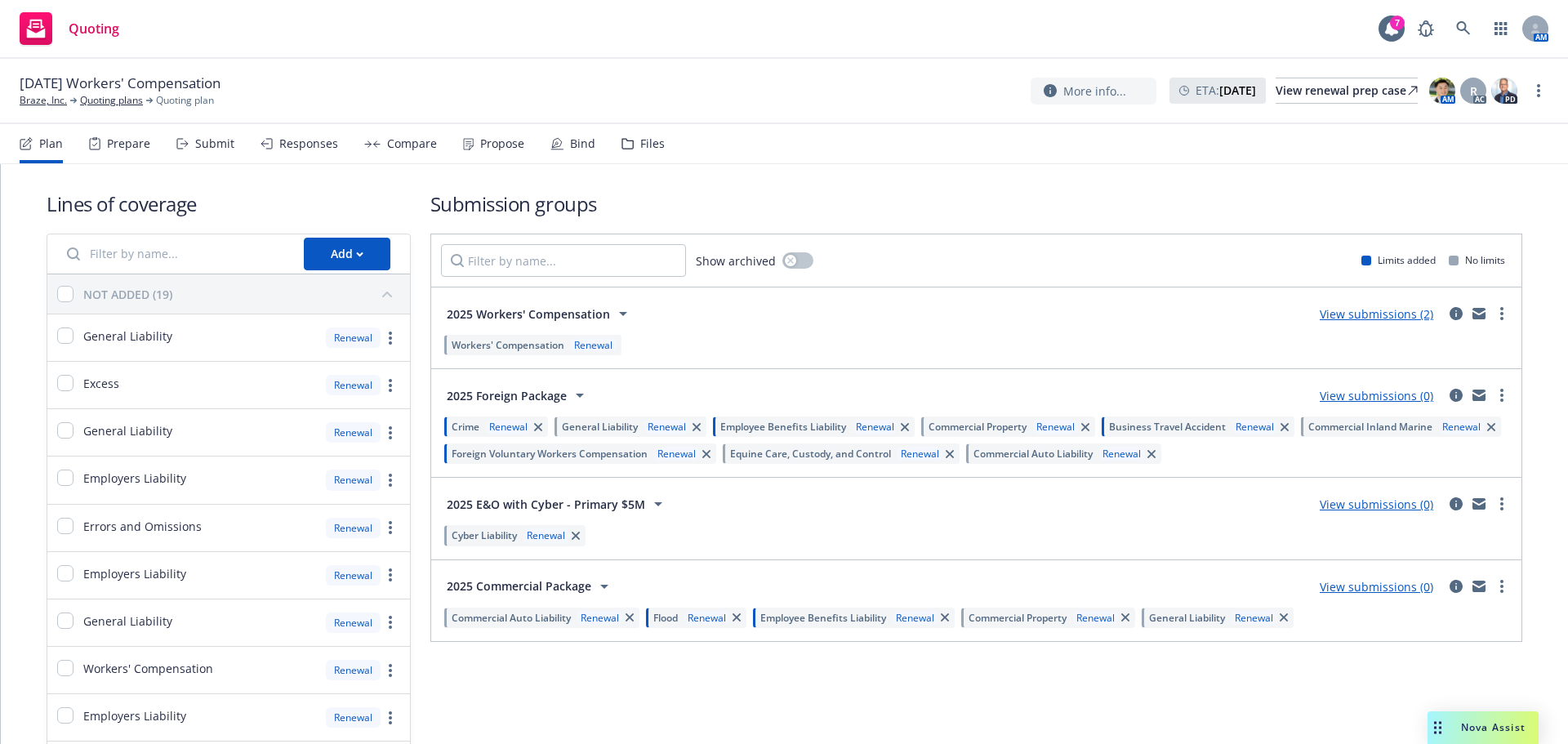
click at [205, 146] on div "Submit" at bounding box center [215, 144] width 39 height 13
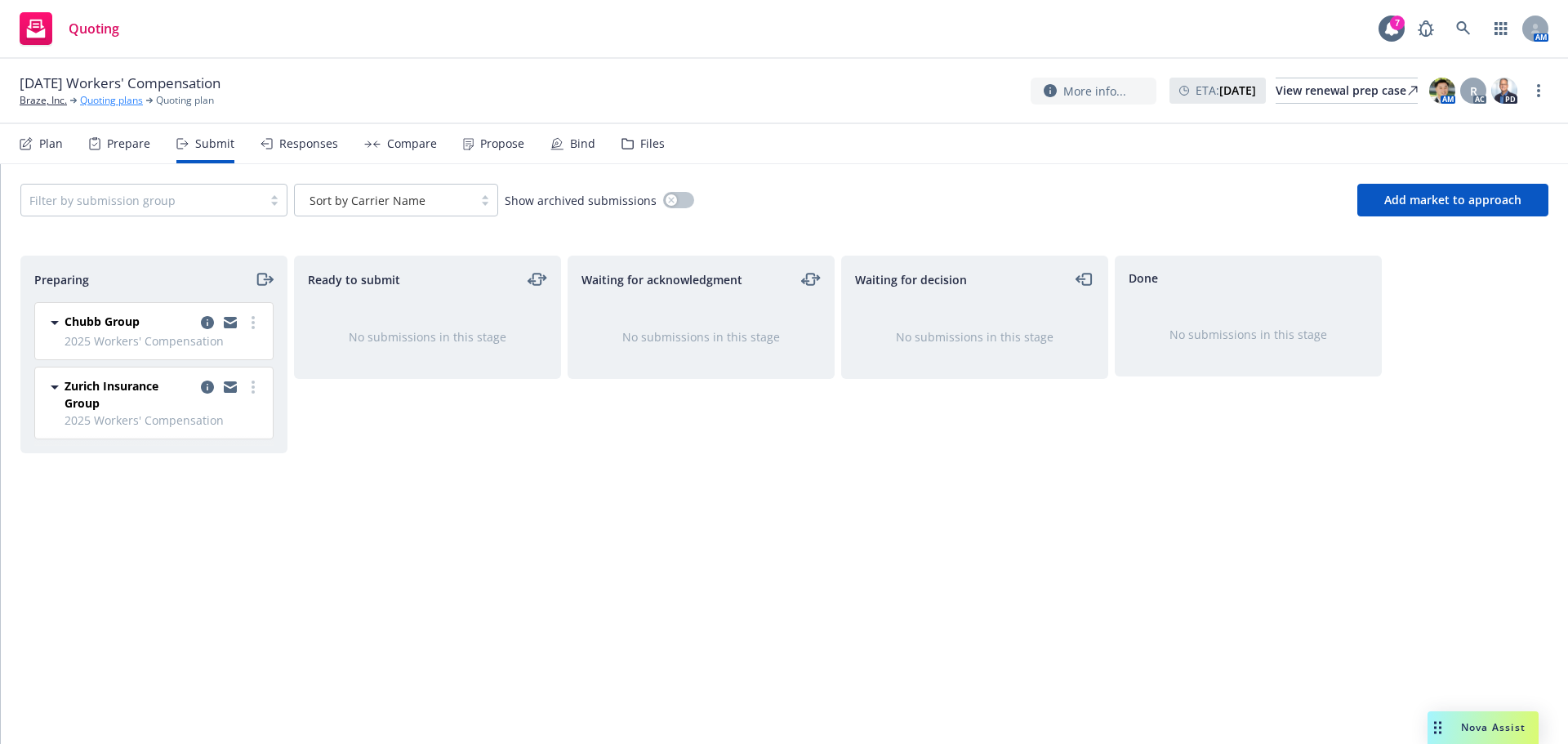
click at [108, 98] on link "Quoting plans" at bounding box center [111, 100] width 63 height 15
